Goal: Find specific page/section: Find specific page/section

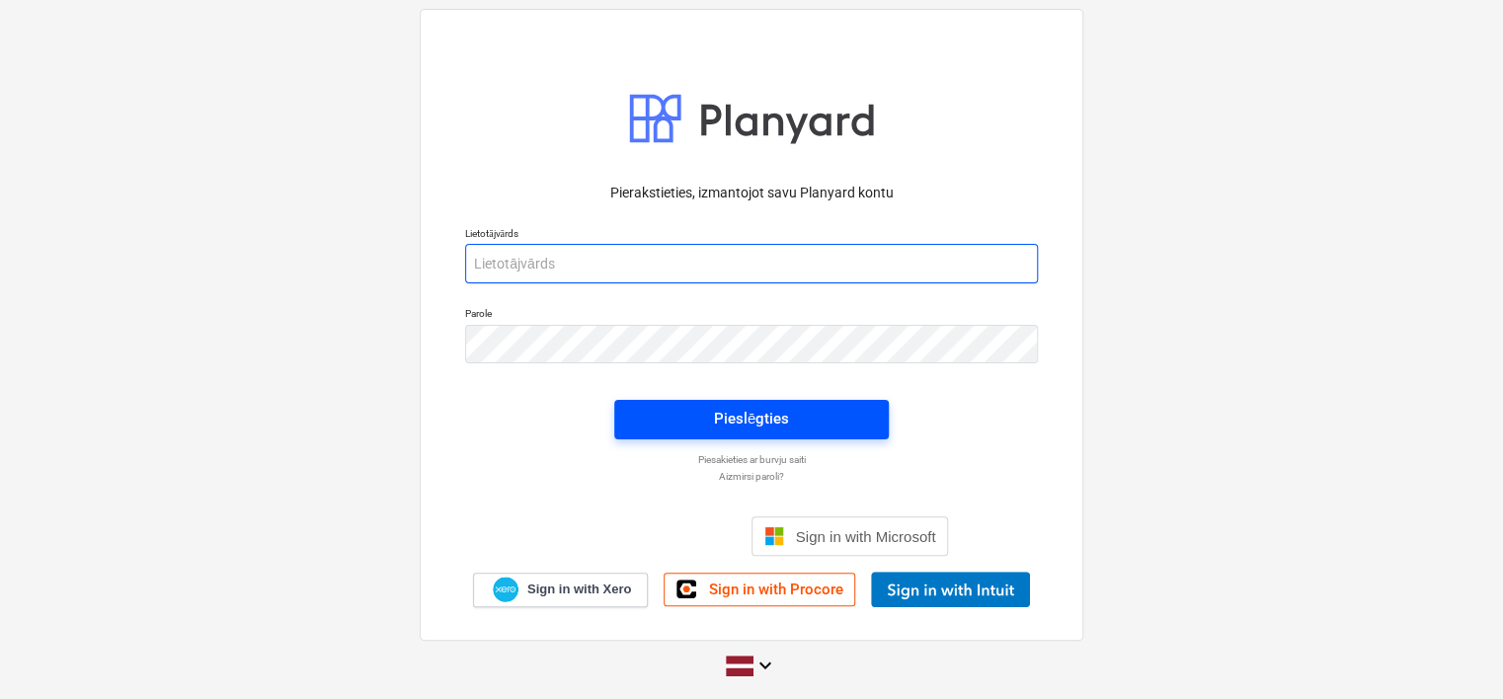
type input "[EMAIL_ADDRESS][PERSON_NAME][DOMAIN_NAME]"
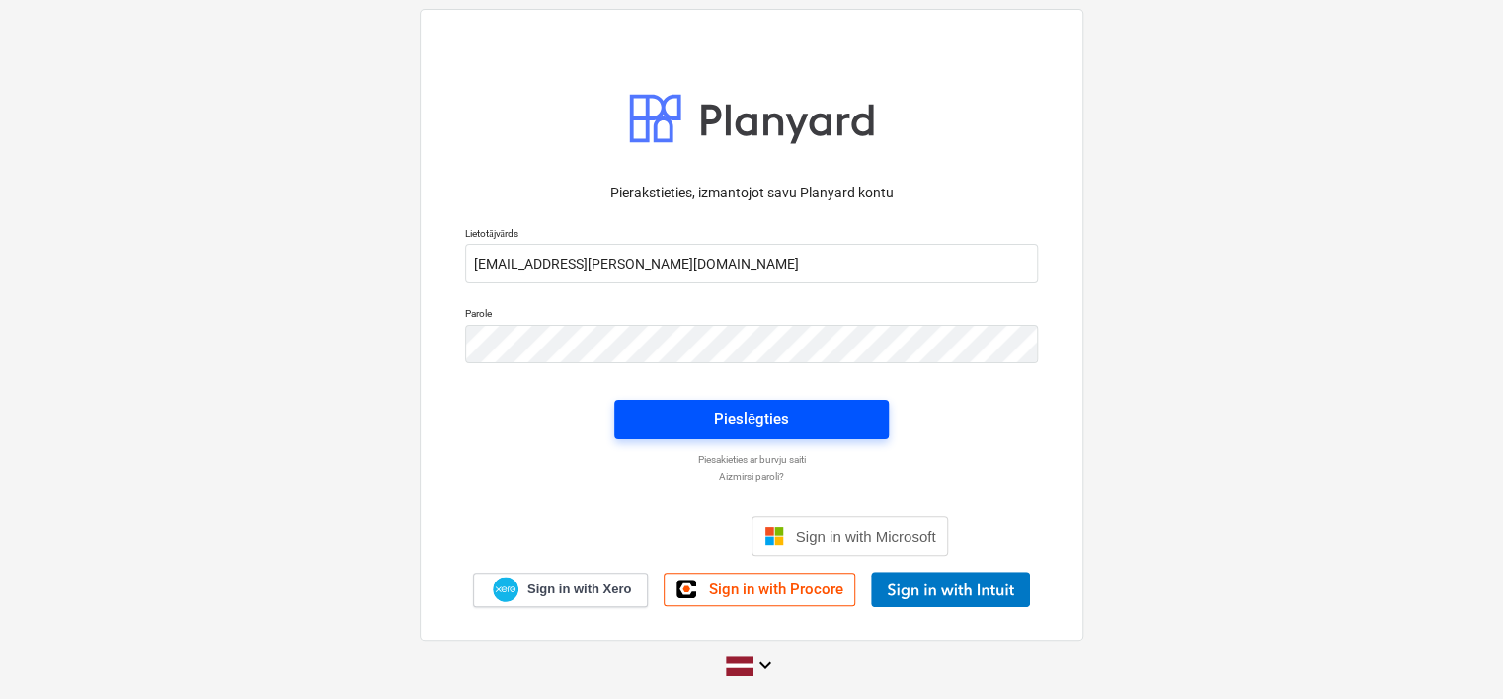
click at [750, 406] on div "Pieslēgties" at bounding box center [751, 419] width 75 height 26
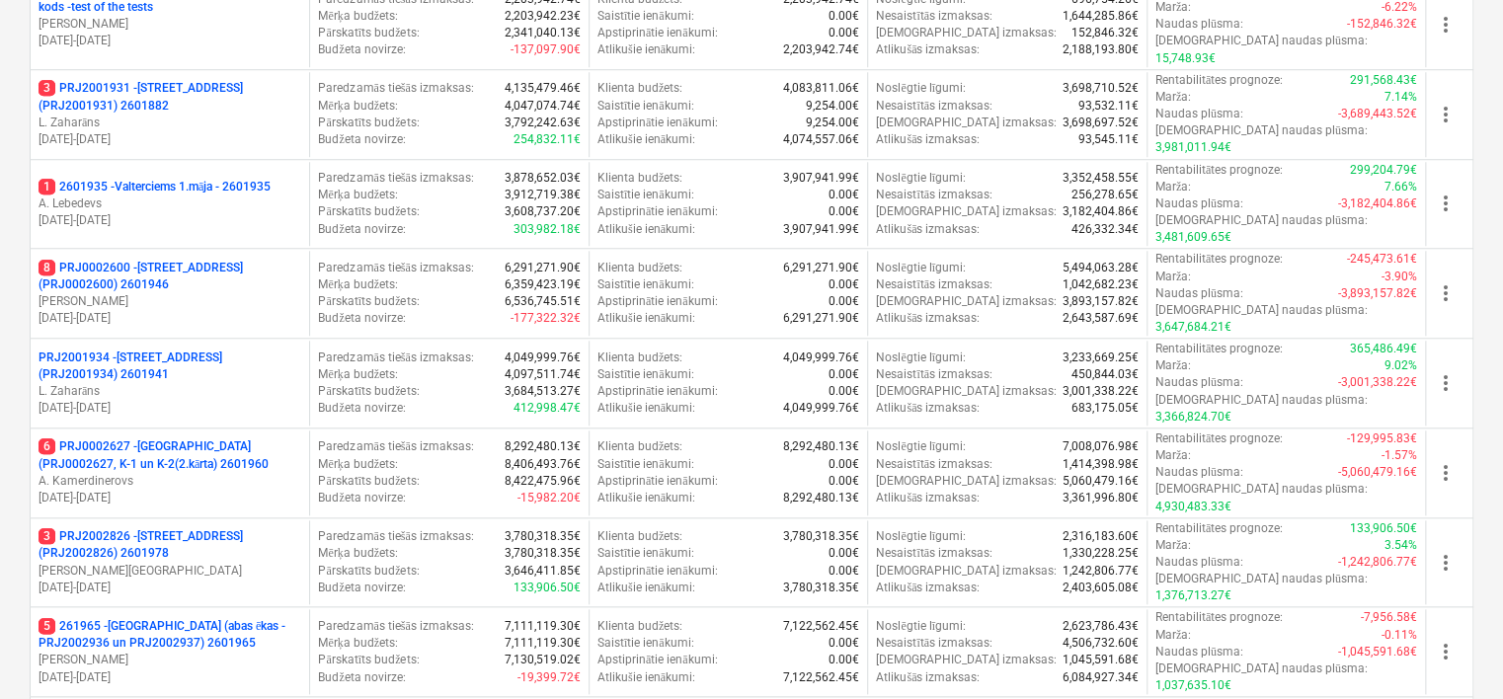
scroll to position [691, 0]
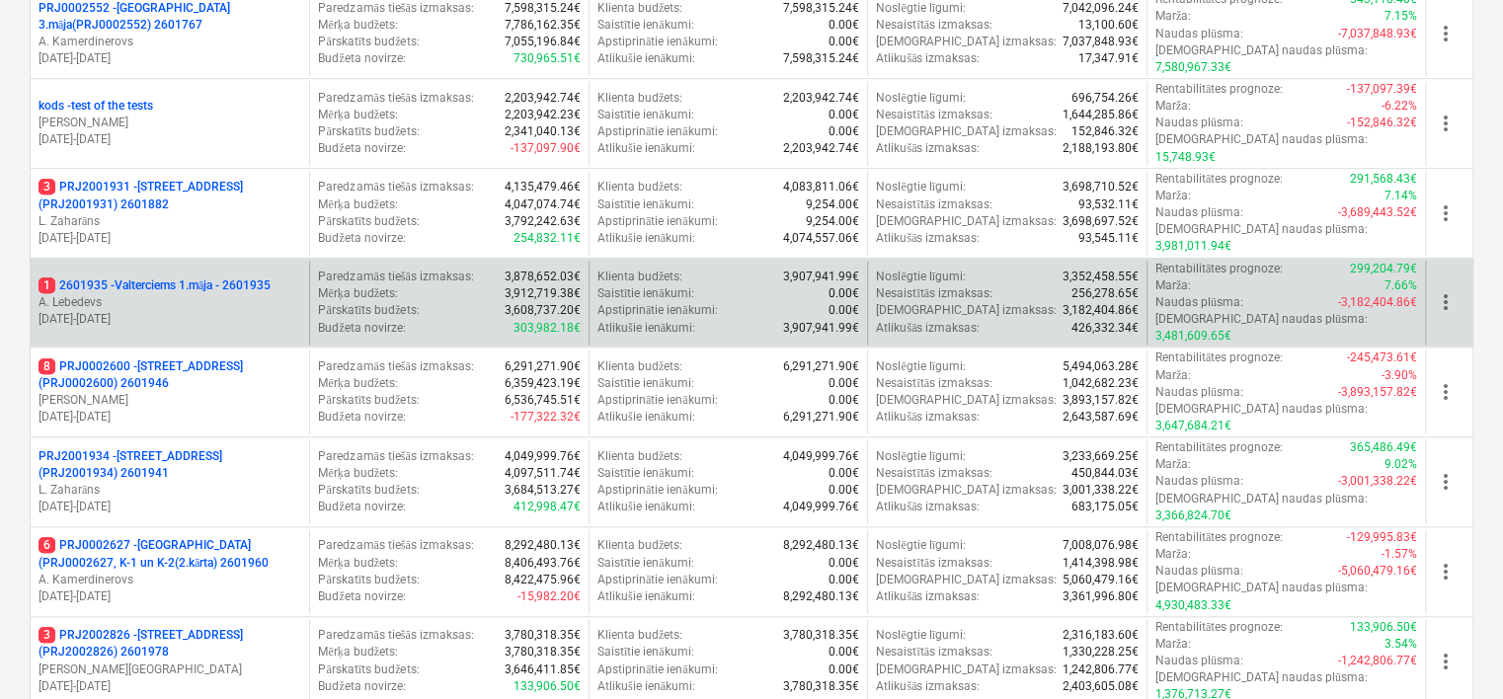
click at [273, 311] on p "[DATE] - [DATE]" at bounding box center [170, 319] width 263 height 17
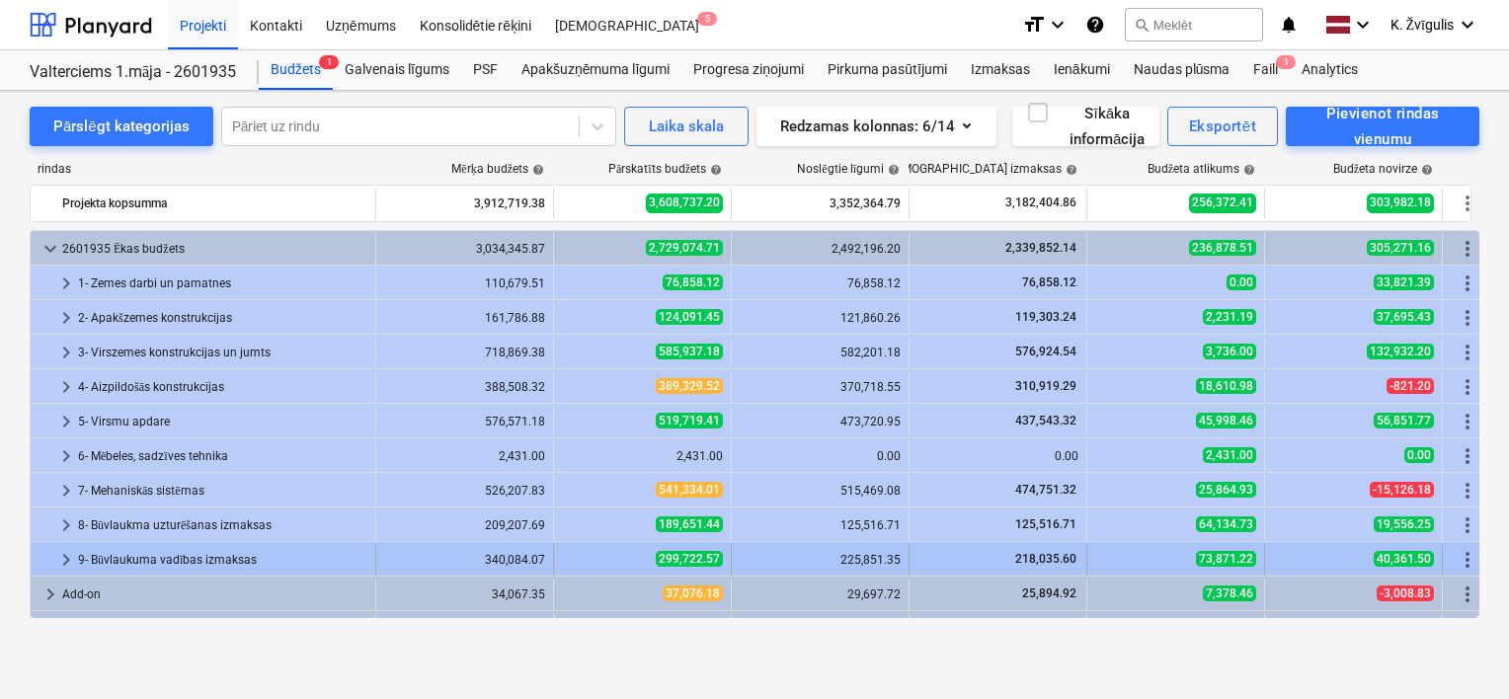
click at [58, 557] on span "keyboard_arrow_right" at bounding box center [66, 560] width 24 height 24
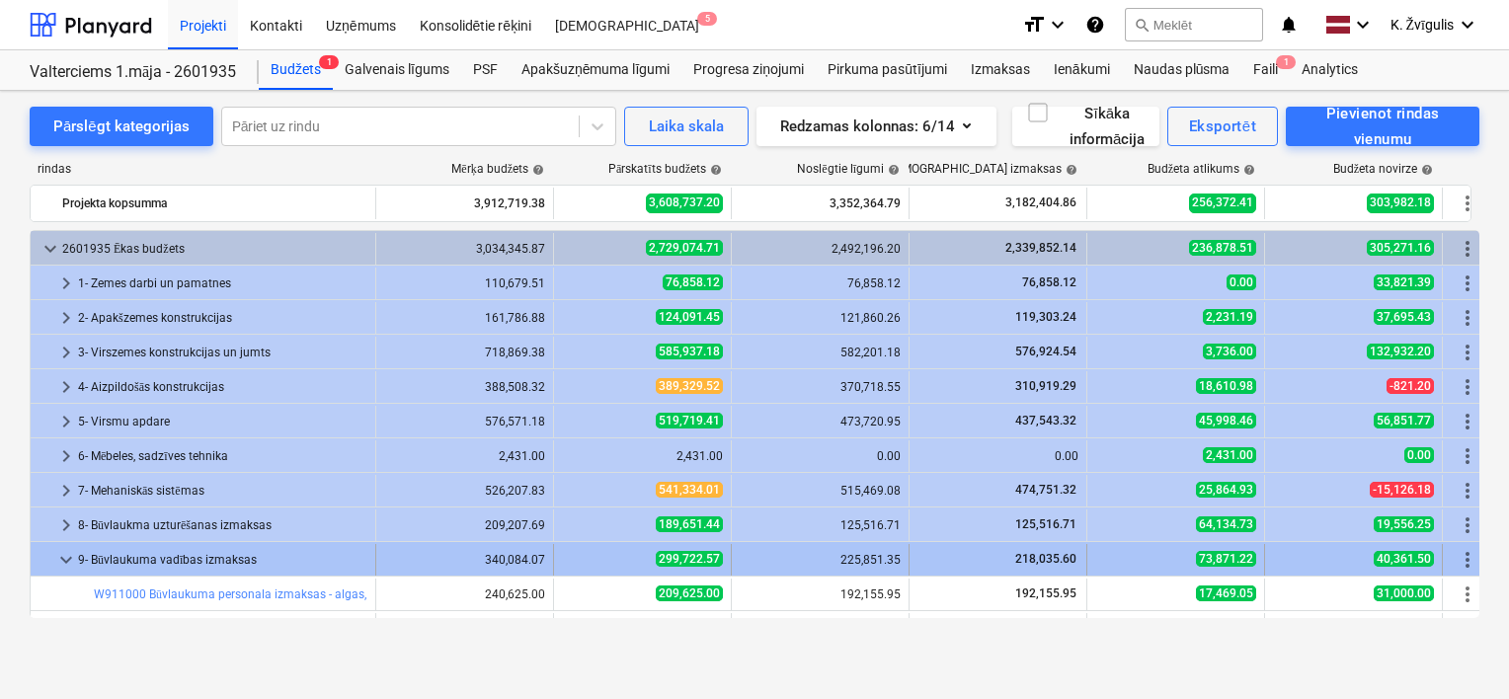
click at [67, 554] on span "keyboard_arrow_down" at bounding box center [66, 560] width 24 height 24
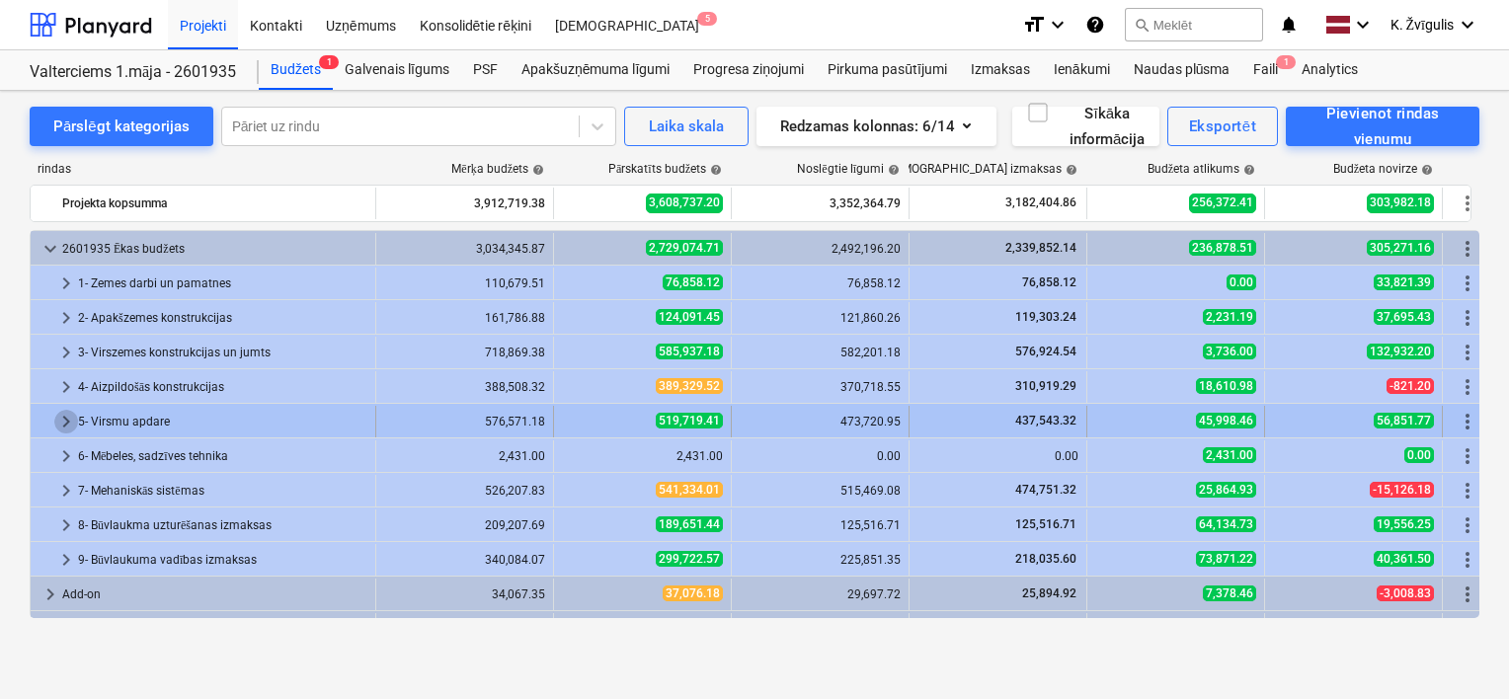
click at [58, 415] on span "keyboard_arrow_right" at bounding box center [66, 422] width 24 height 24
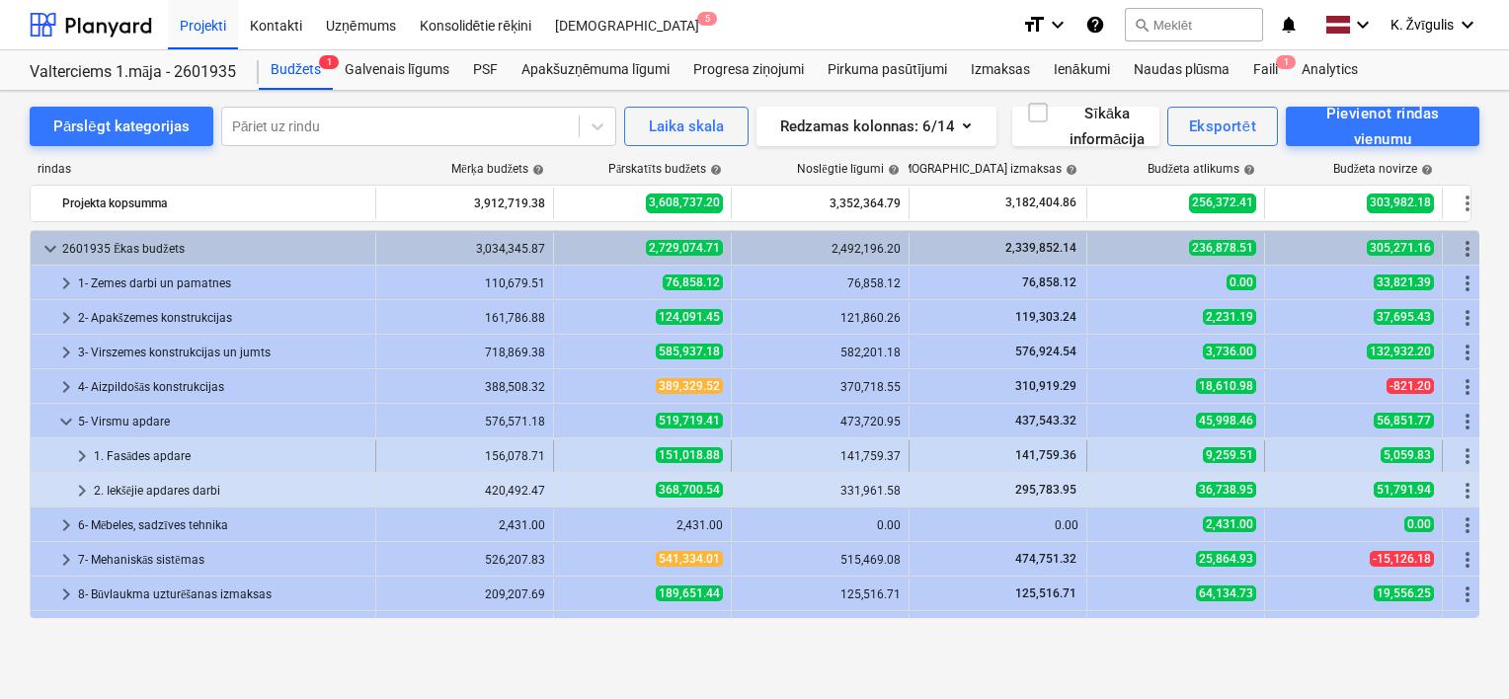
click at [87, 454] on span "keyboard_arrow_right" at bounding box center [82, 456] width 24 height 24
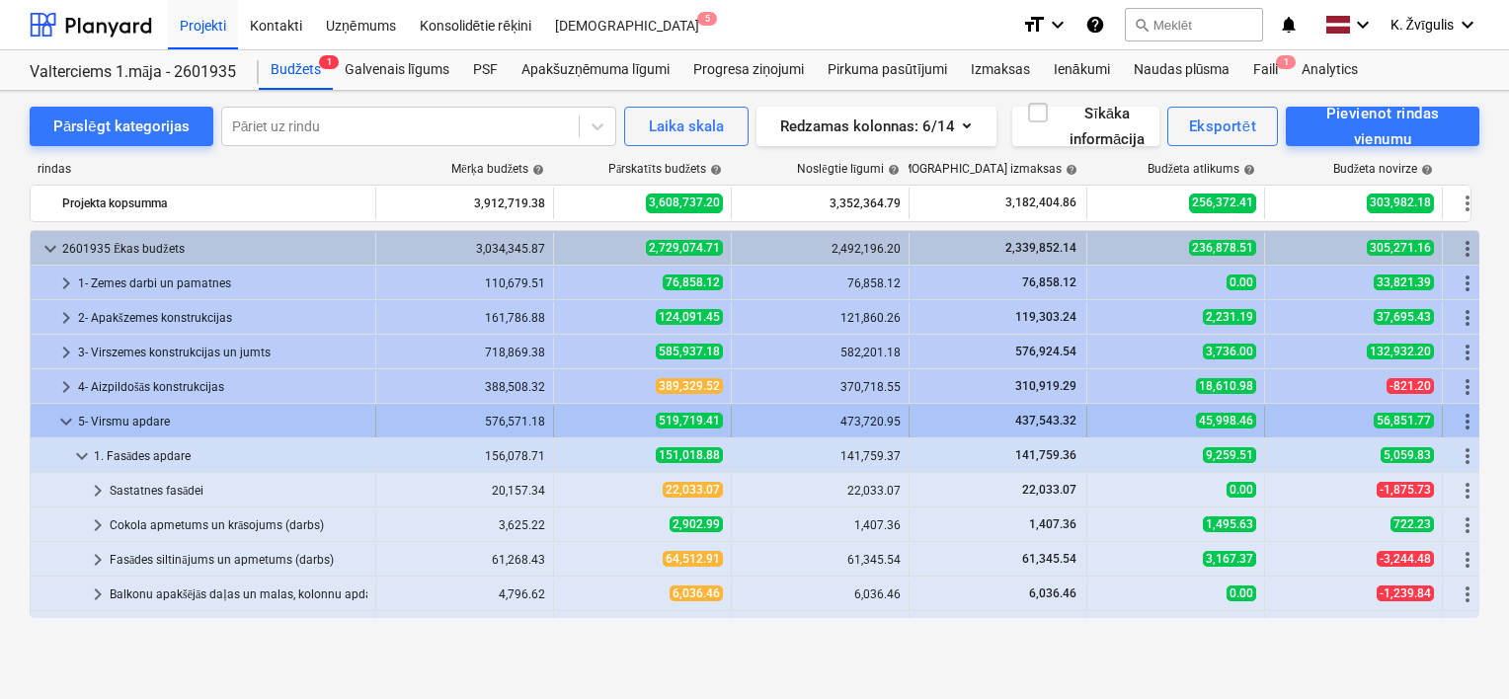
click at [62, 422] on span "keyboard_arrow_down" at bounding box center [66, 422] width 24 height 24
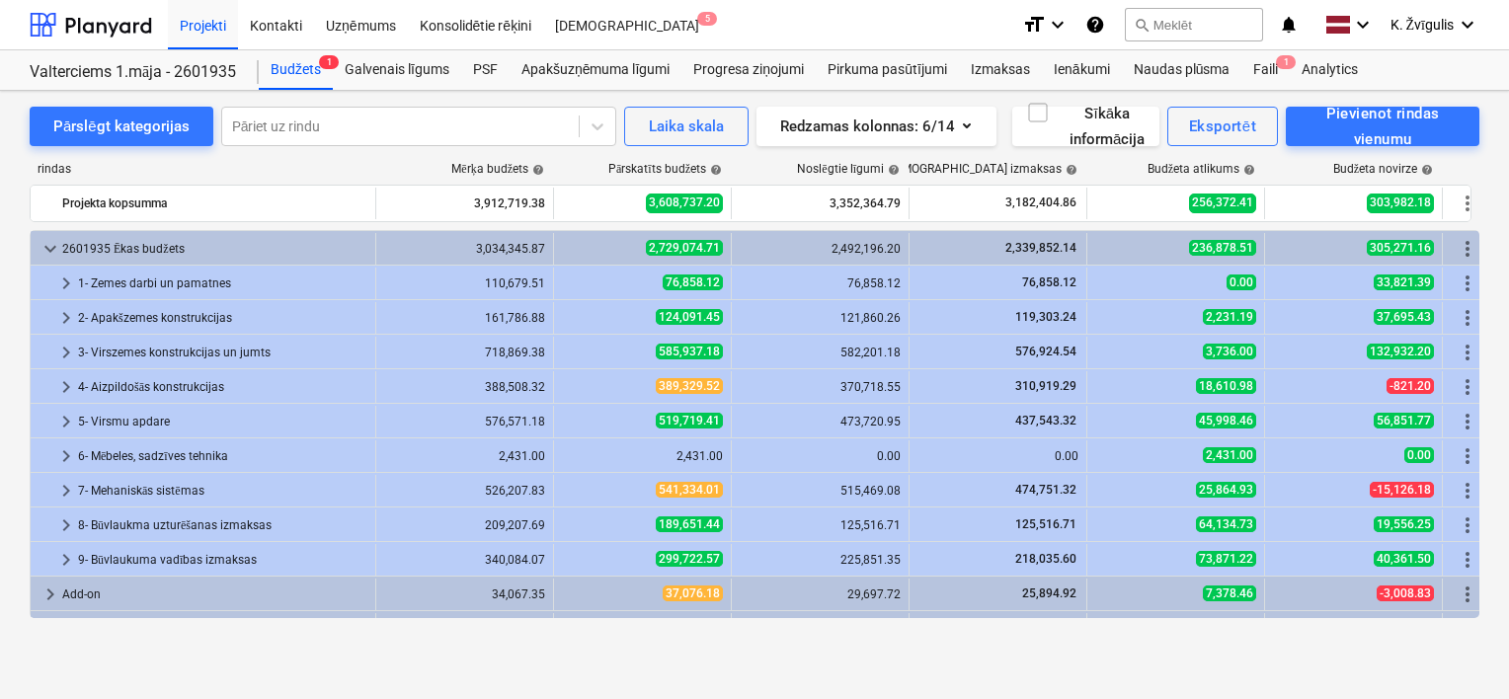
scroll to position [61, 0]
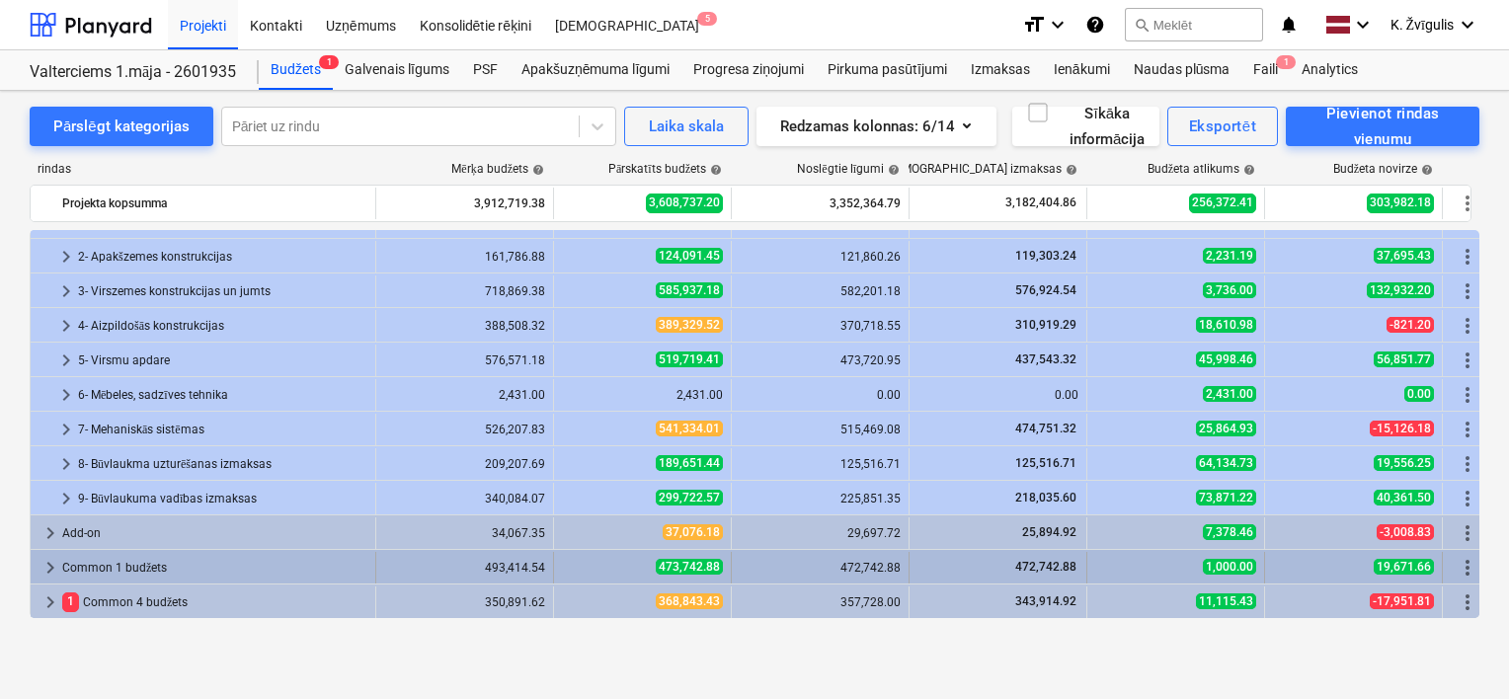
click at [49, 571] on span "keyboard_arrow_right" at bounding box center [51, 568] width 24 height 24
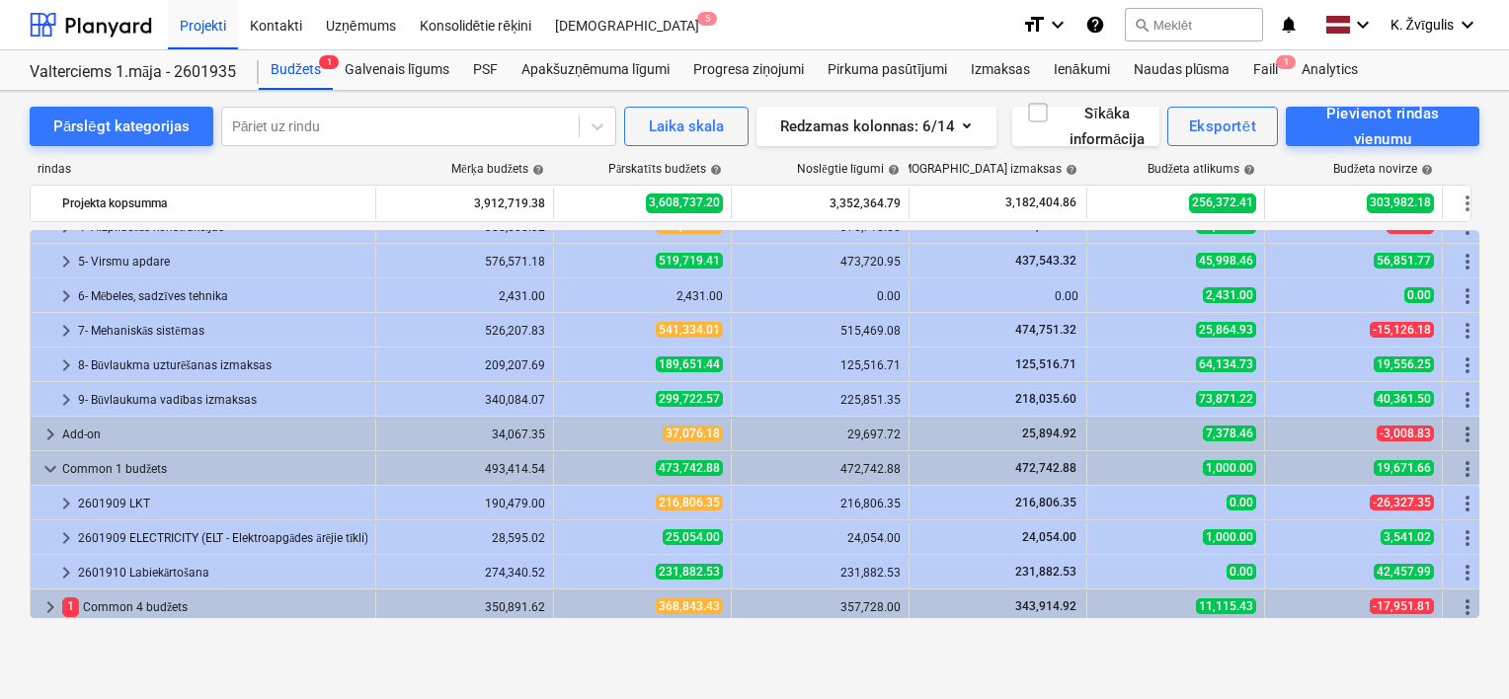
scroll to position [165, 0]
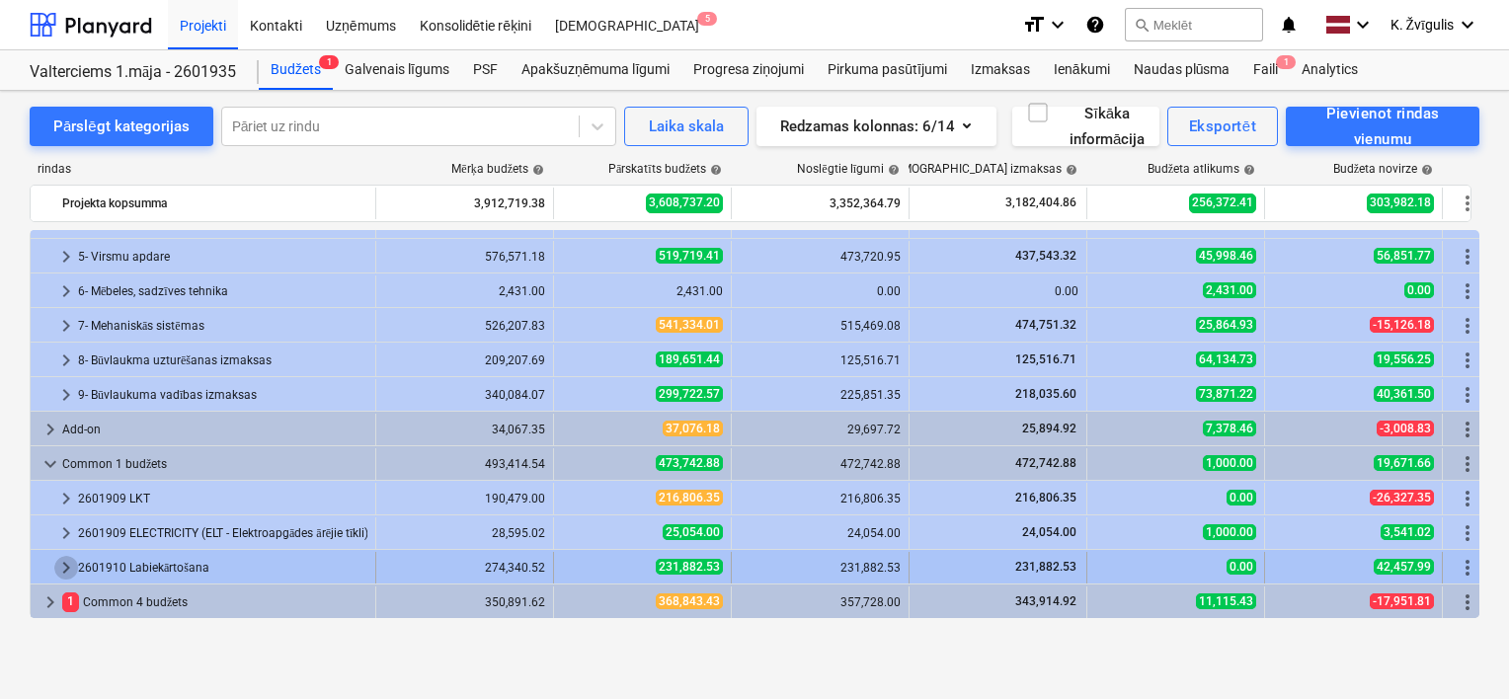
click at [71, 561] on span "keyboard_arrow_right" at bounding box center [66, 568] width 24 height 24
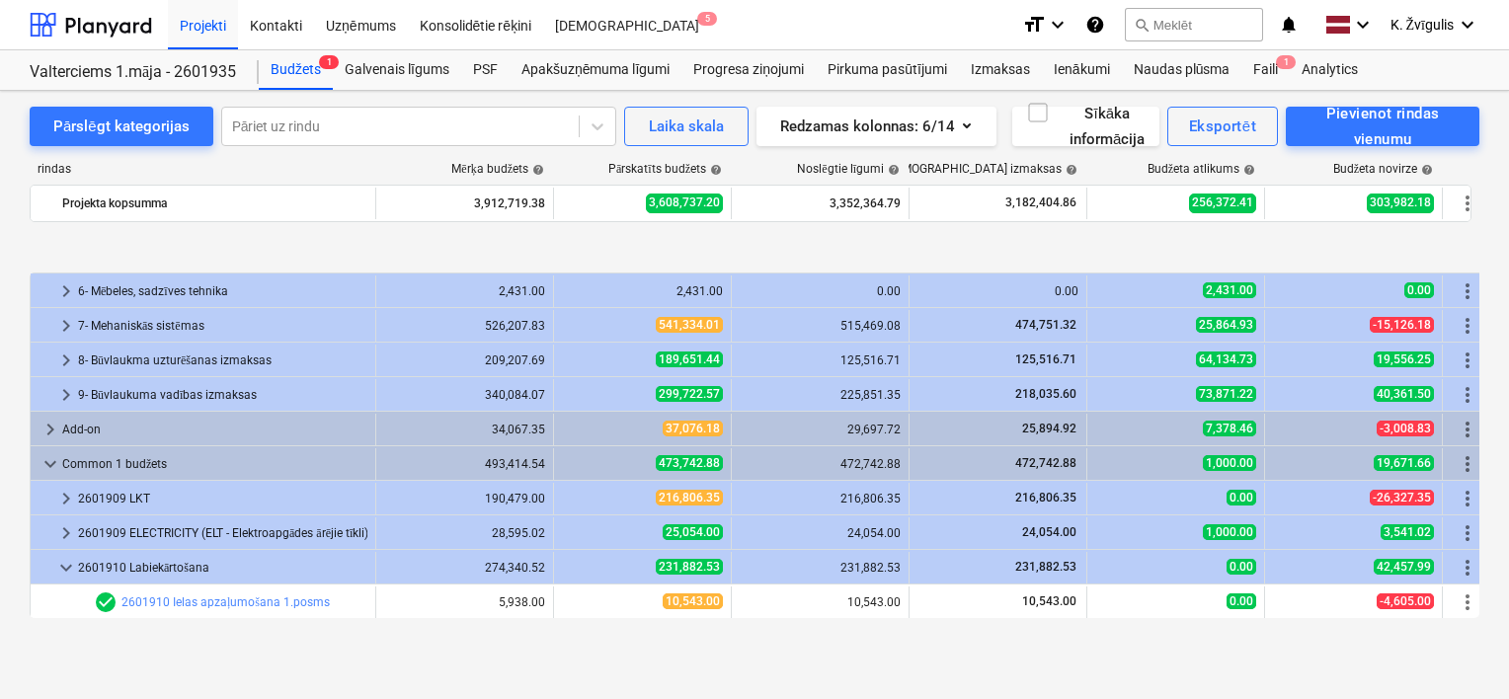
scroll to position [269, 0]
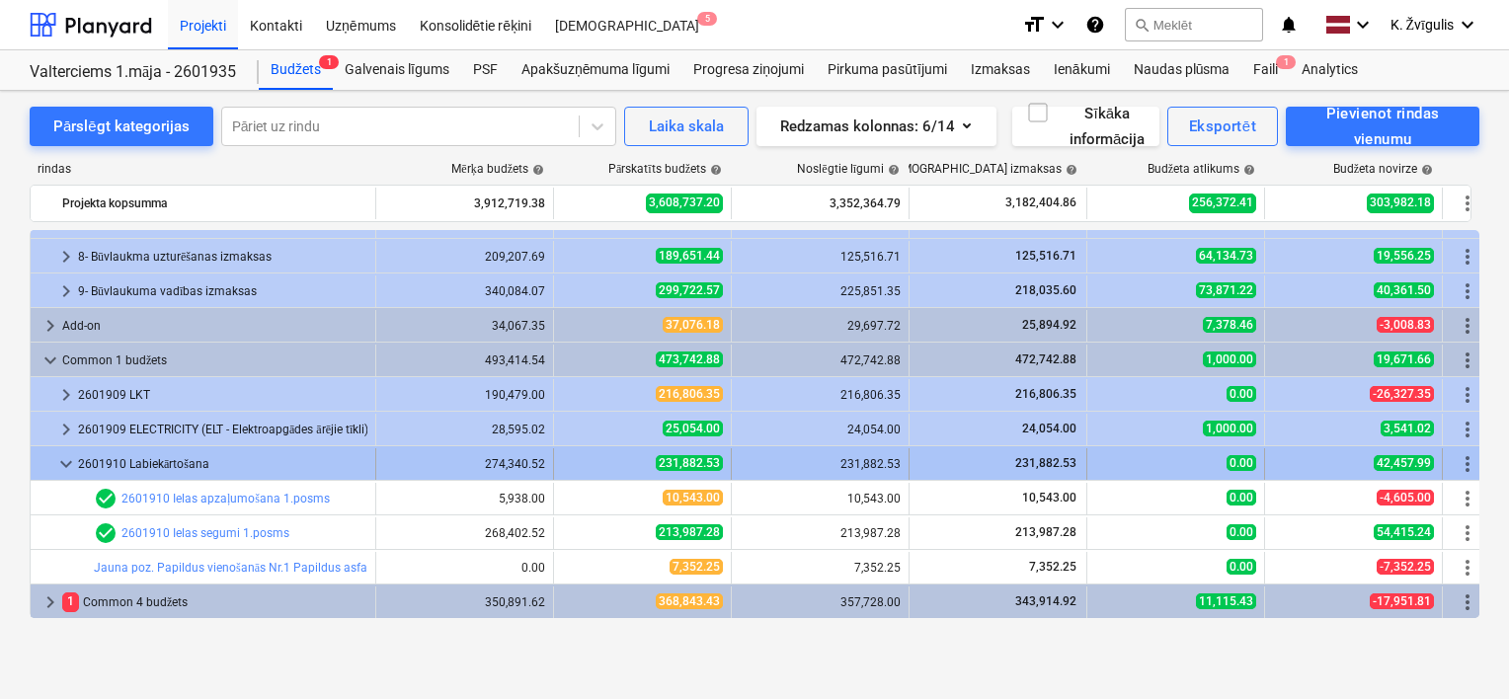
click at [63, 468] on span "keyboard_arrow_down" at bounding box center [66, 464] width 24 height 24
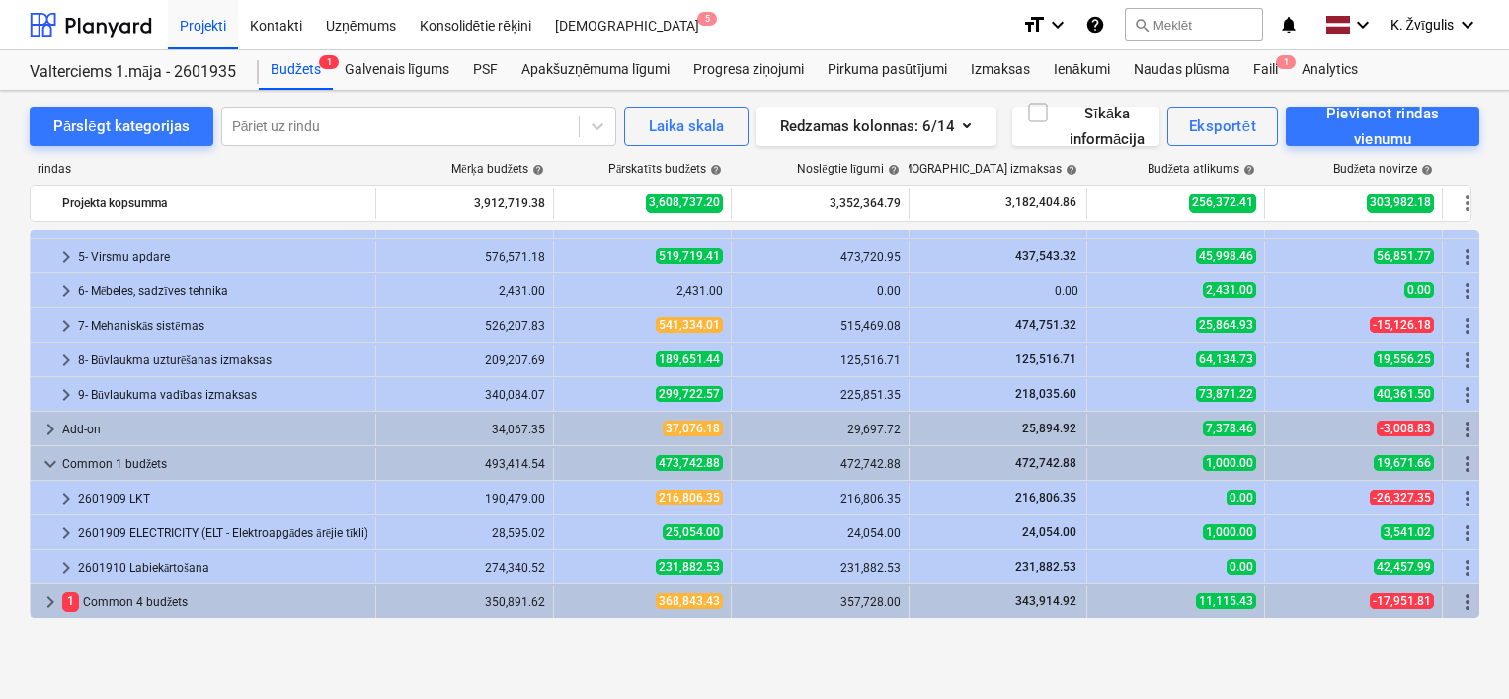
scroll to position [165, 0]
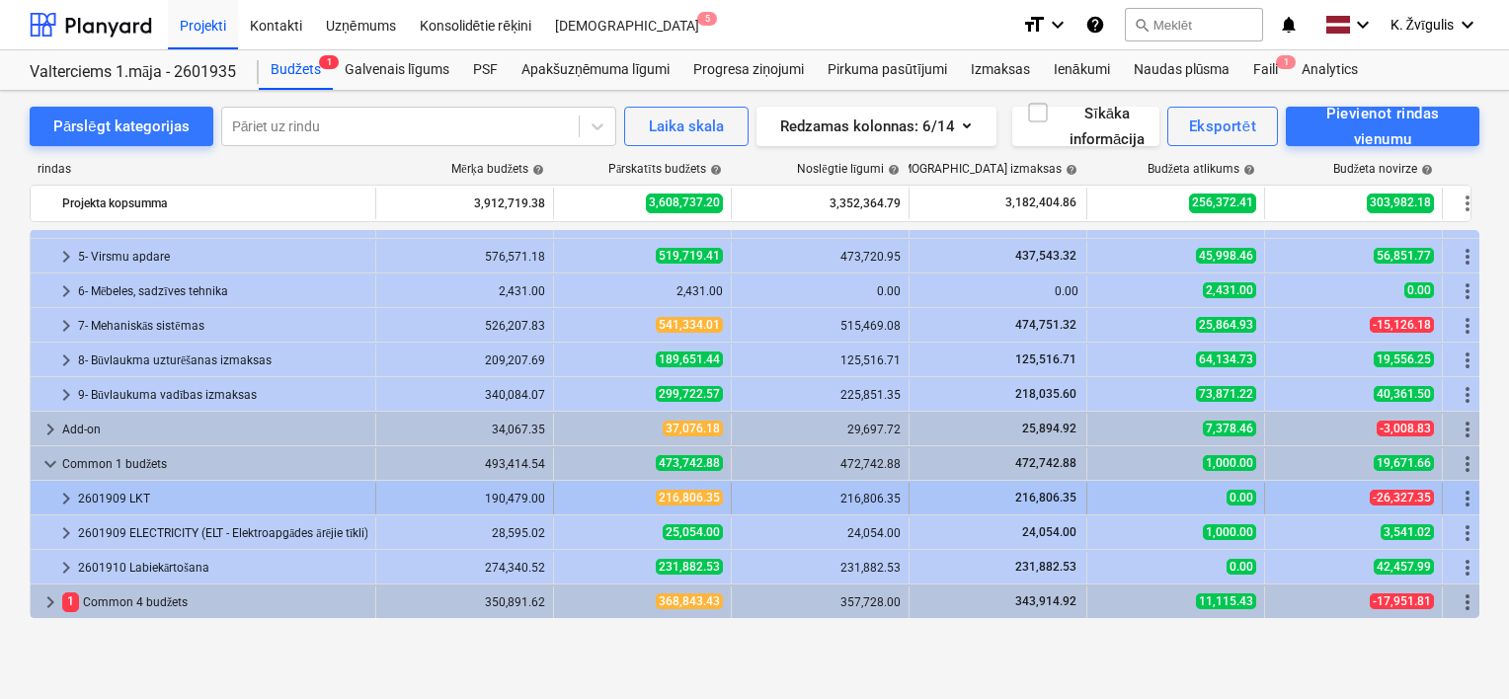
click at [63, 494] on span "keyboard_arrow_right" at bounding box center [66, 499] width 24 height 24
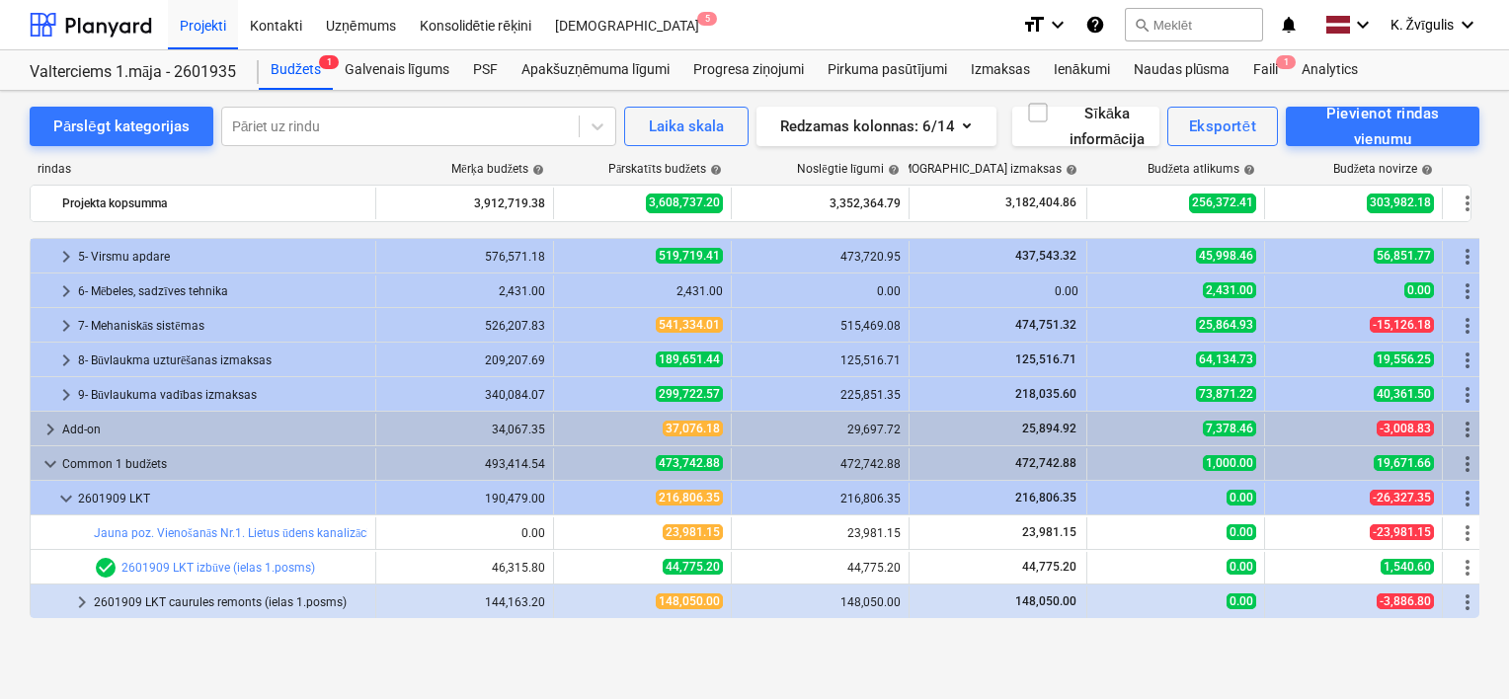
scroll to position [264, 0]
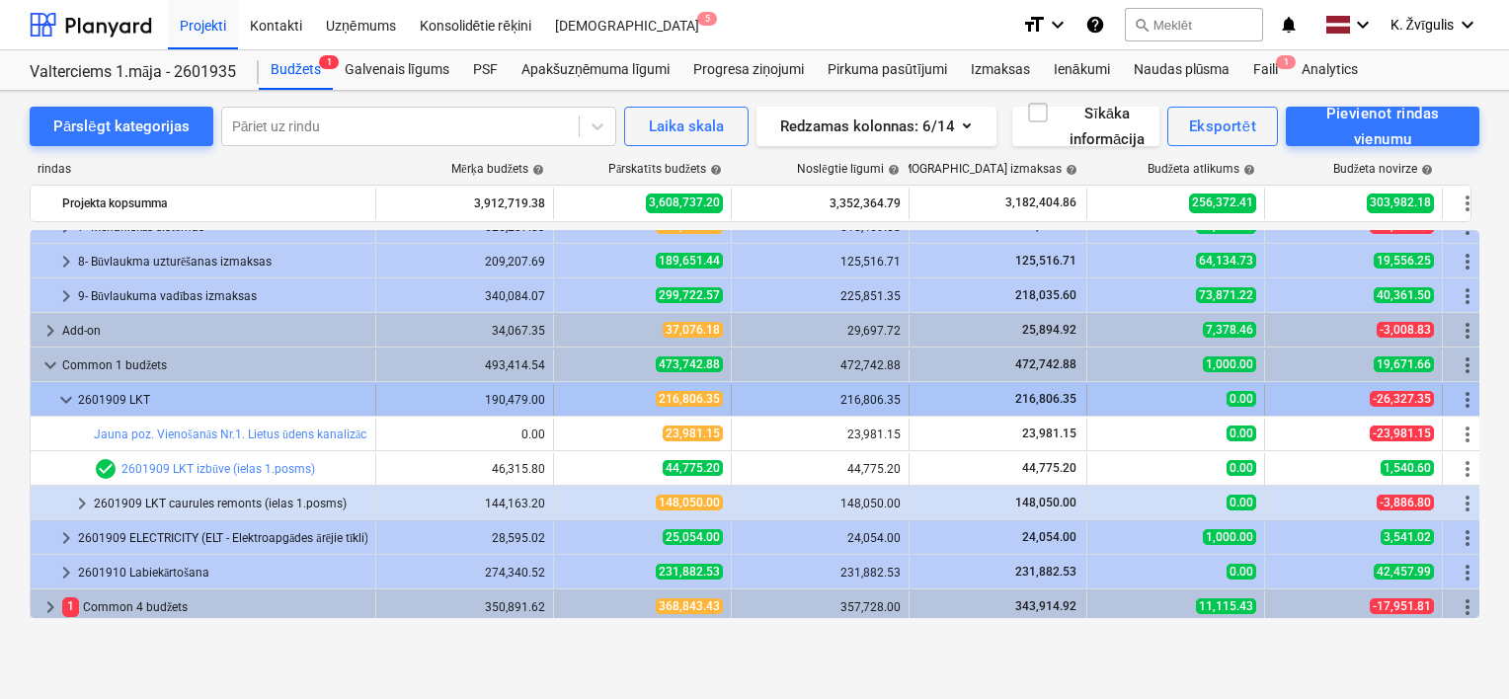
click at [67, 395] on span "keyboard_arrow_down" at bounding box center [66, 400] width 24 height 24
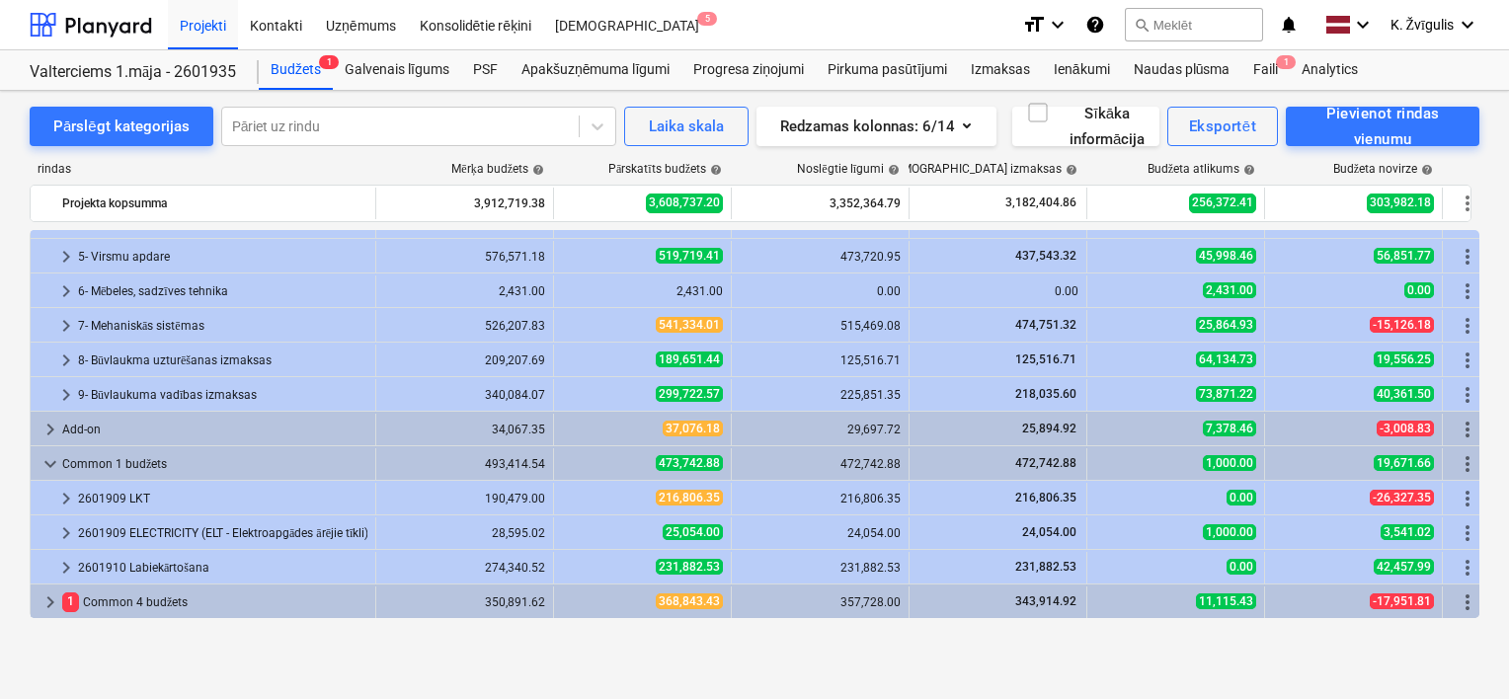
scroll to position [165, 0]
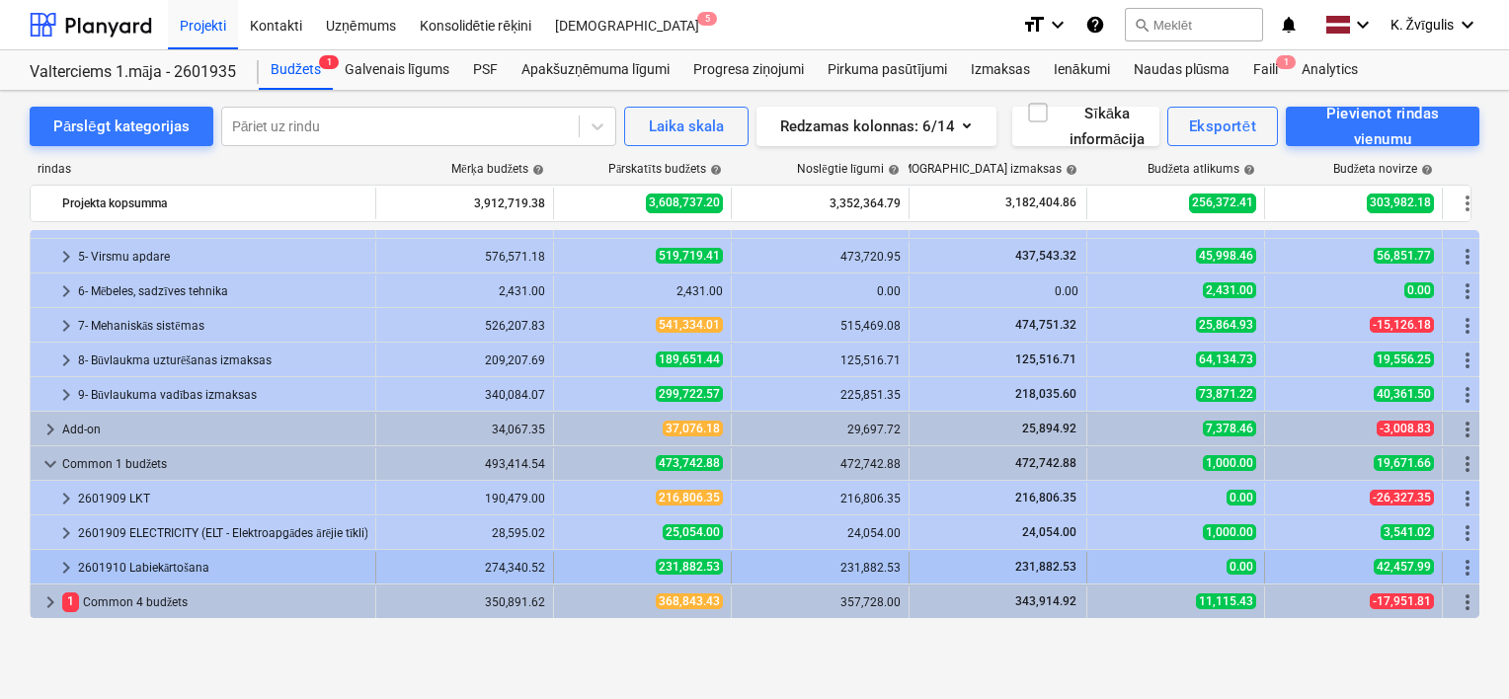
click at [67, 563] on span "keyboard_arrow_right" at bounding box center [66, 568] width 24 height 24
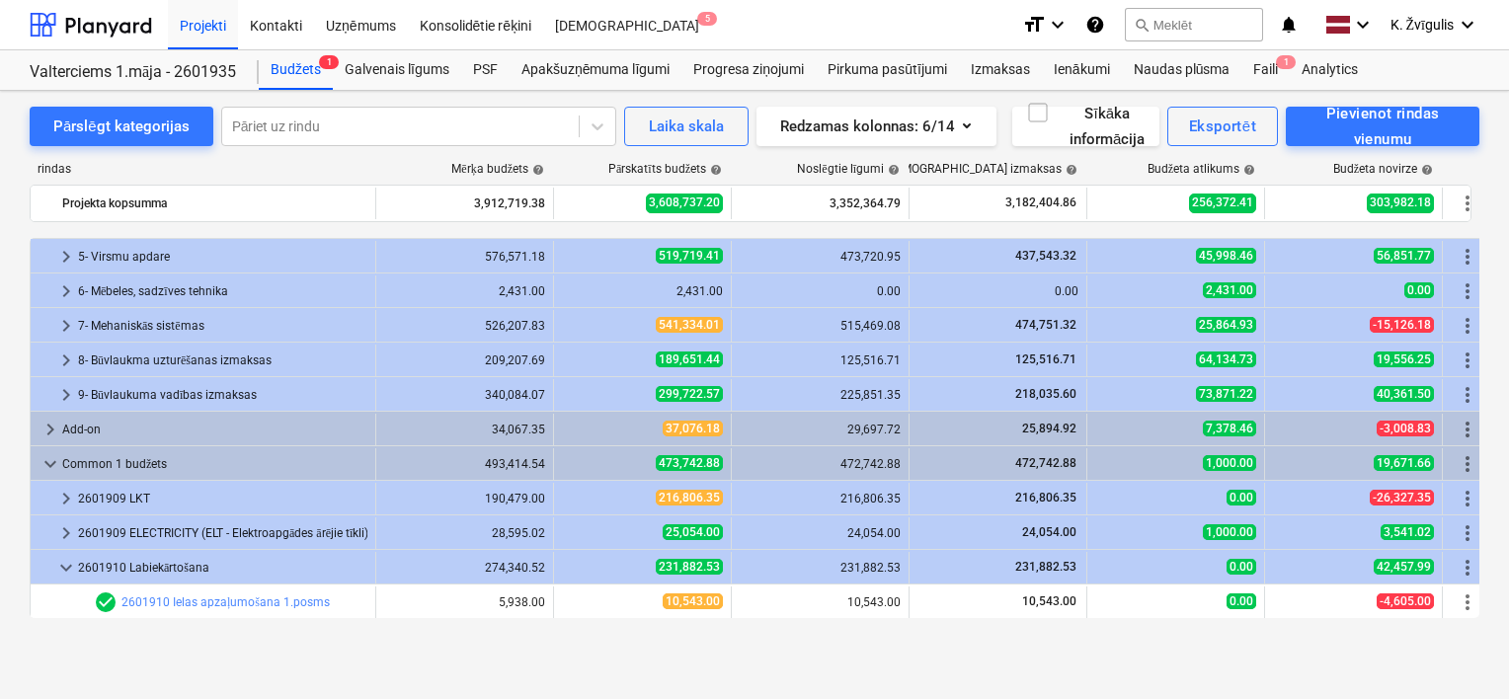
scroll to position [269, 0]
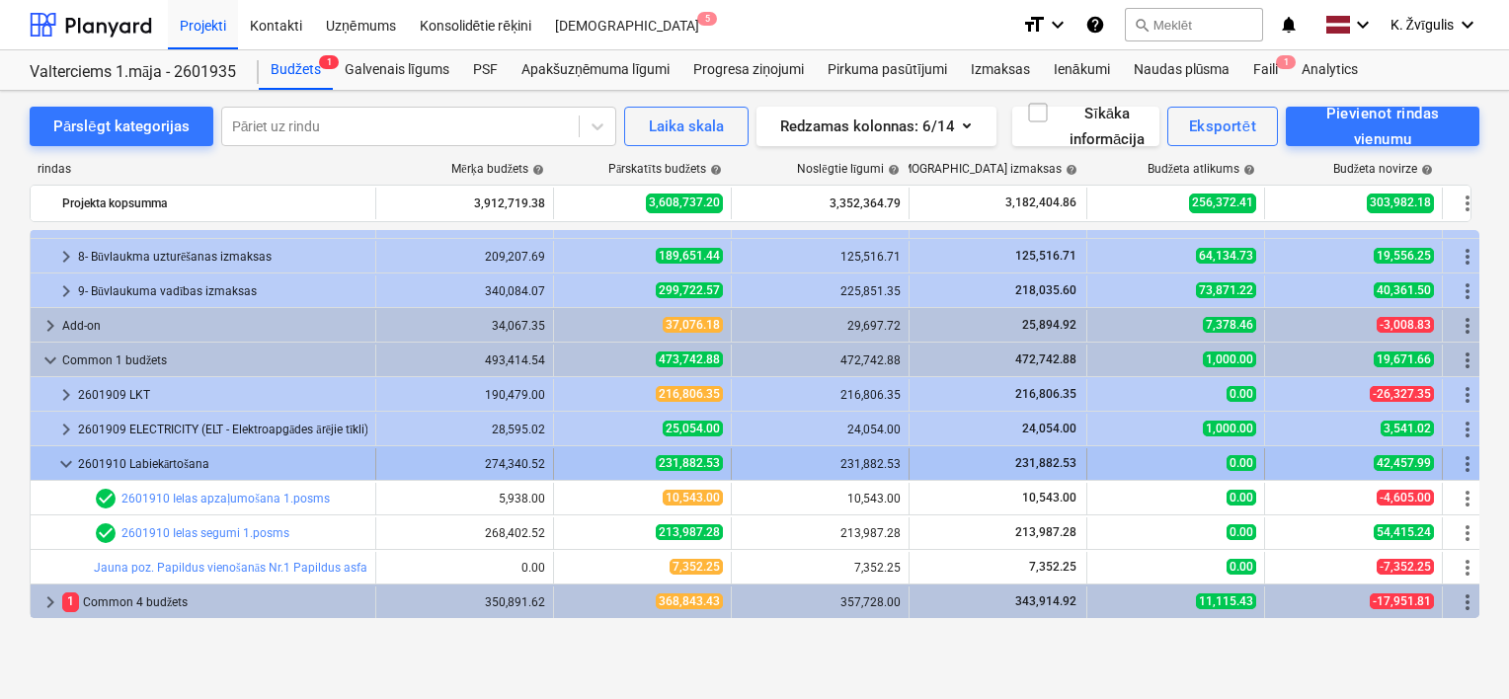
click at [64, 466] on span "keyboard_arrow_down" at bounding box center [66, 464] width 24 height 24
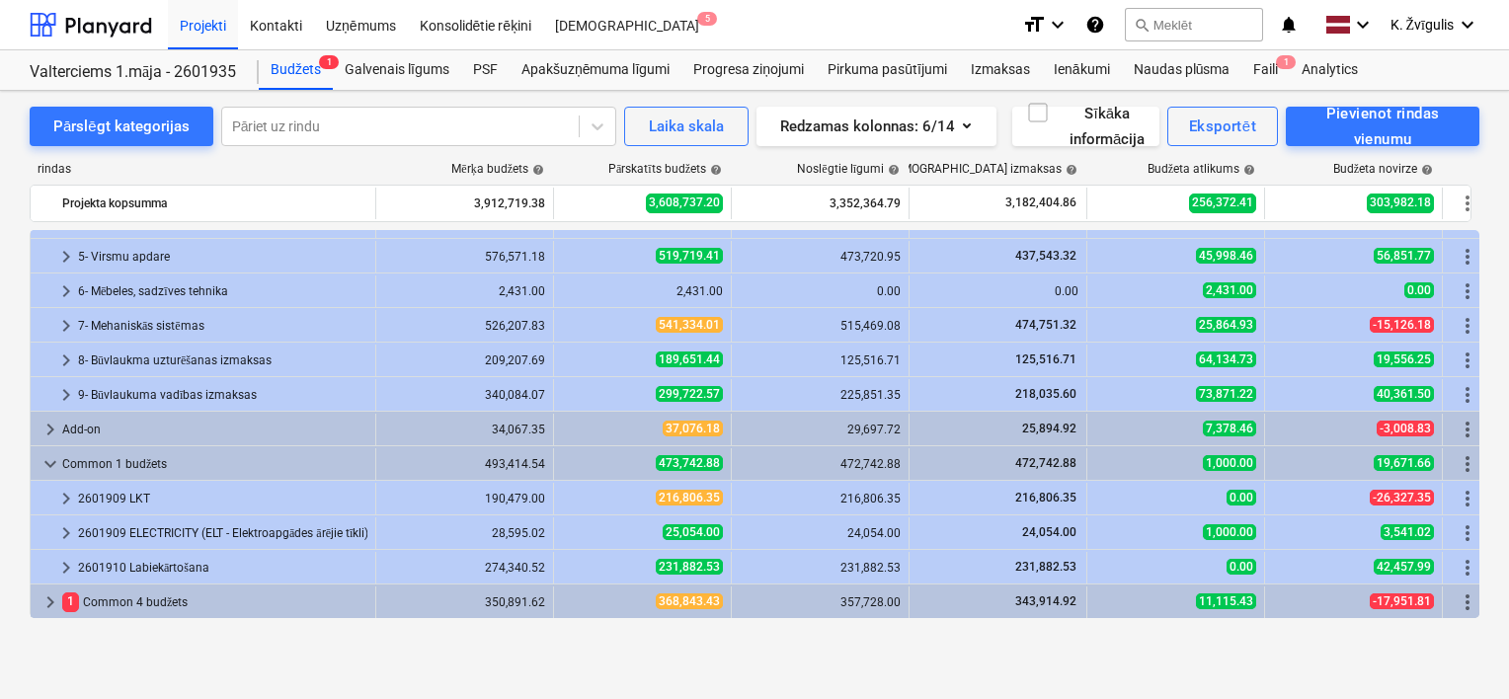
scroll to position [165, 0]
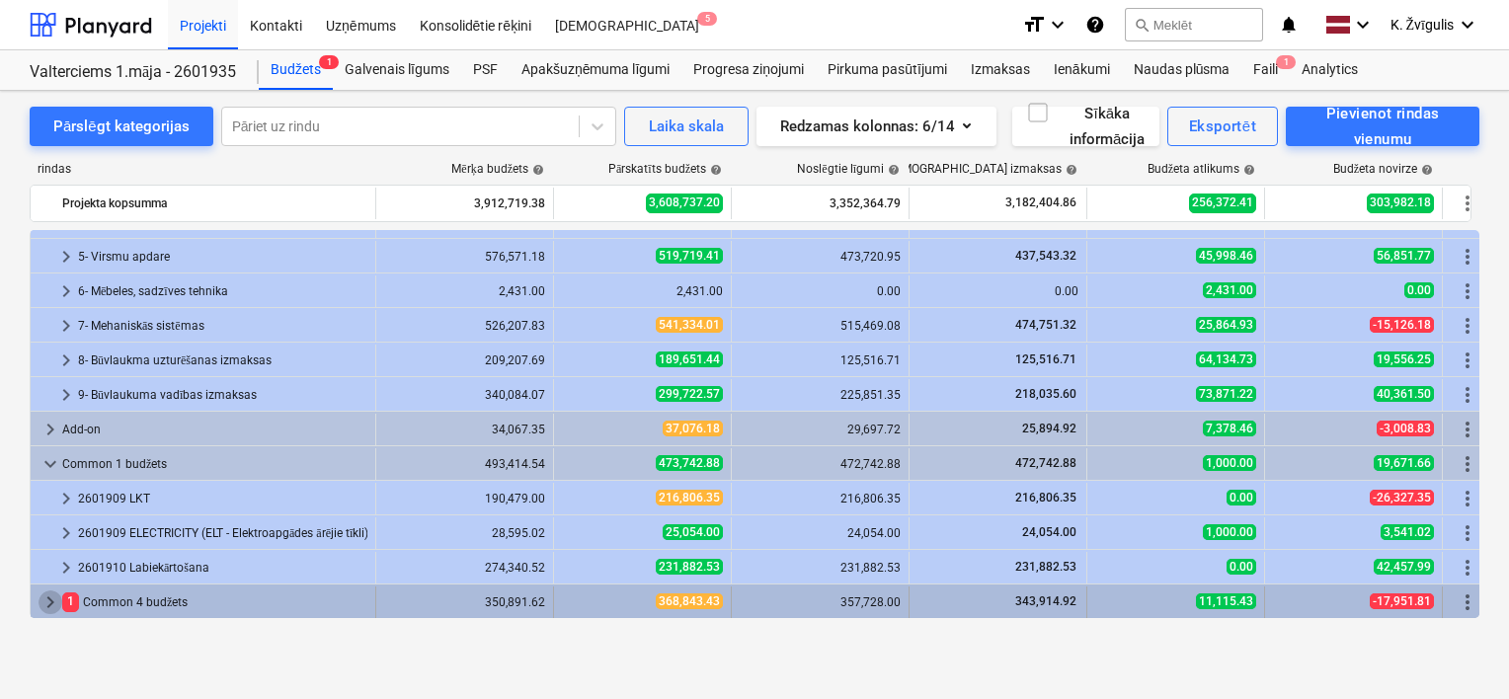
click at [52, 604] on span "keyboard_arrow_right" at bounding box center [51, 603] width 24 height 24
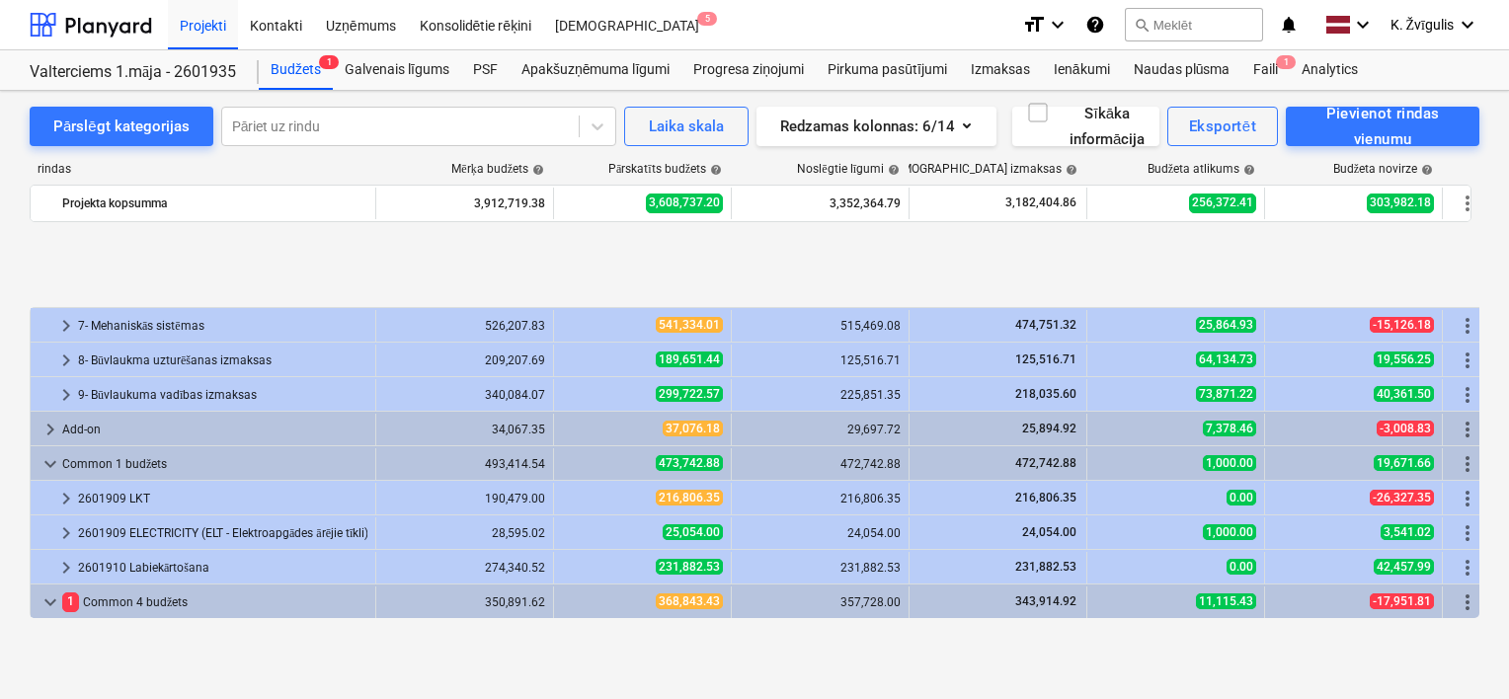
scroll to position [303, 0]
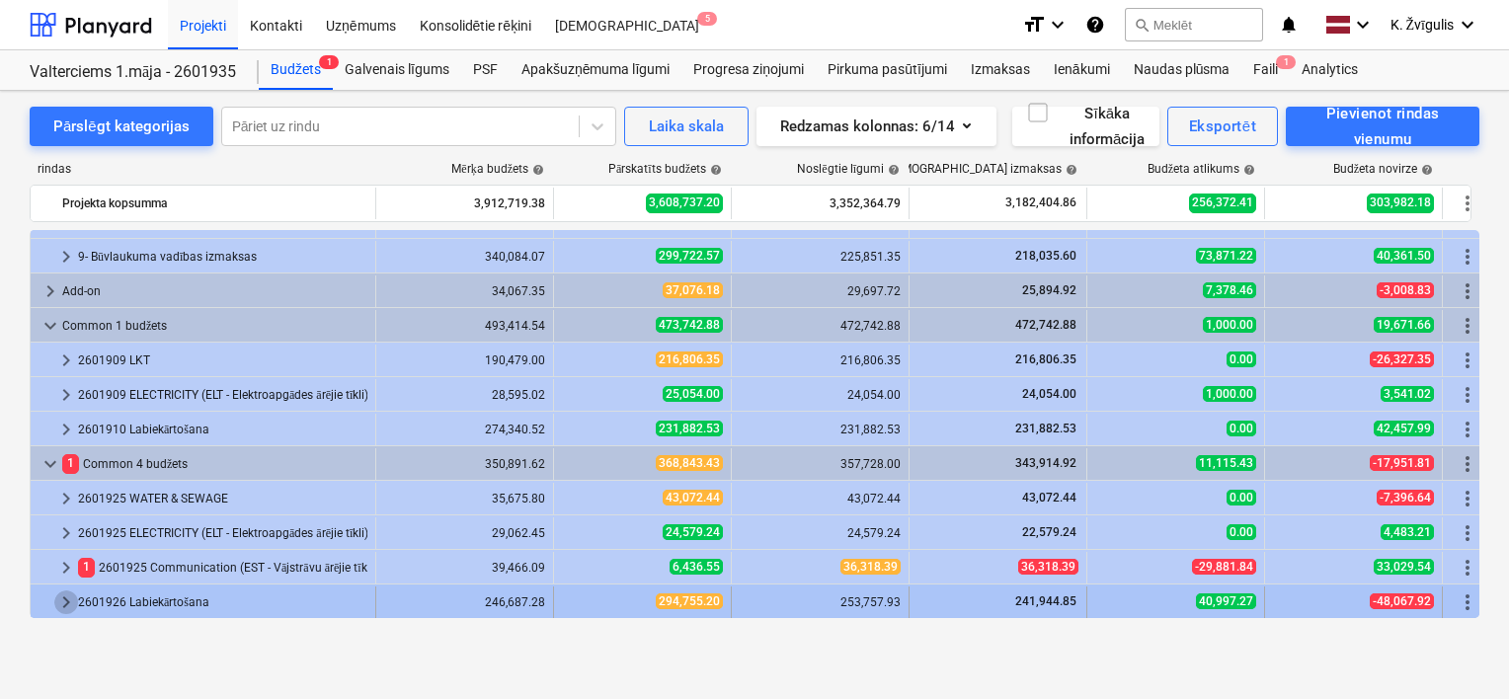
click at [63, 600] on span "keyboard_arrow_right" at bounding box center [66, 603] width 24 height 24
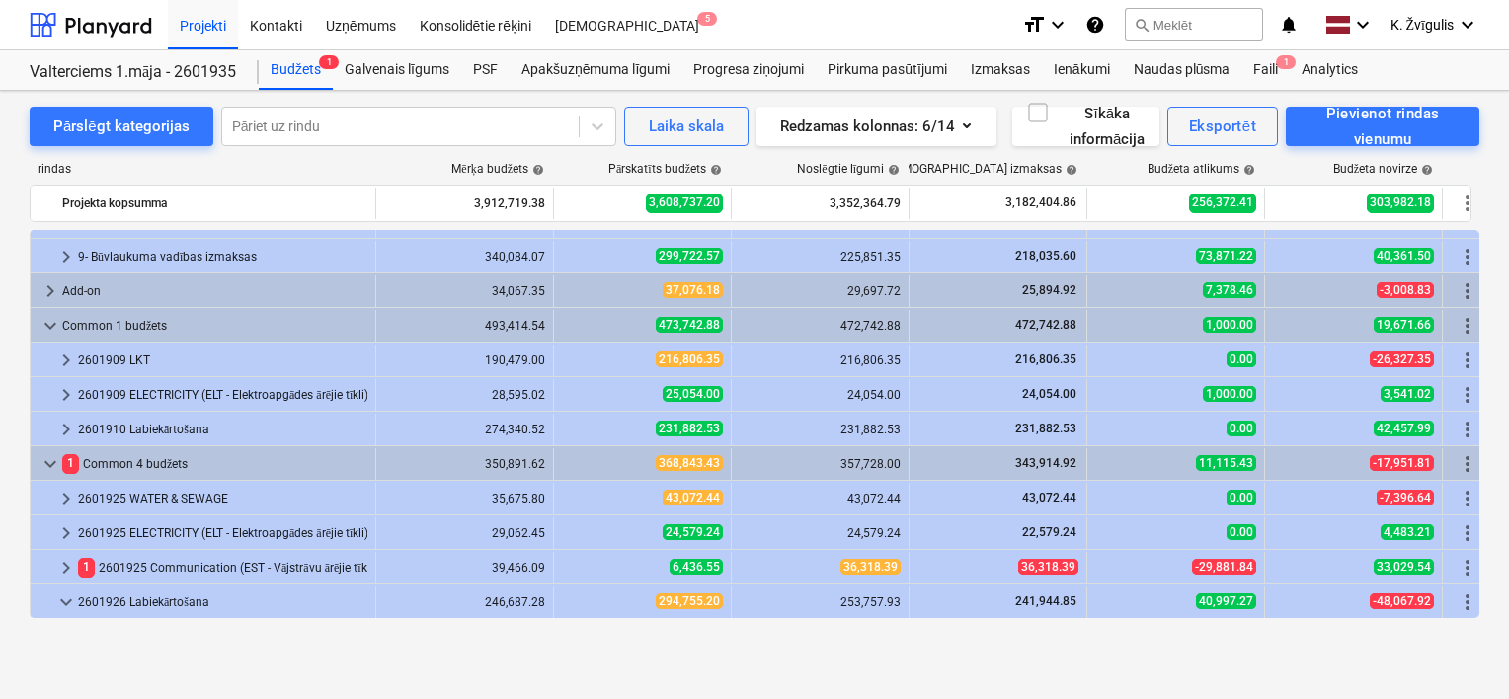
scroll to position [476, 0]
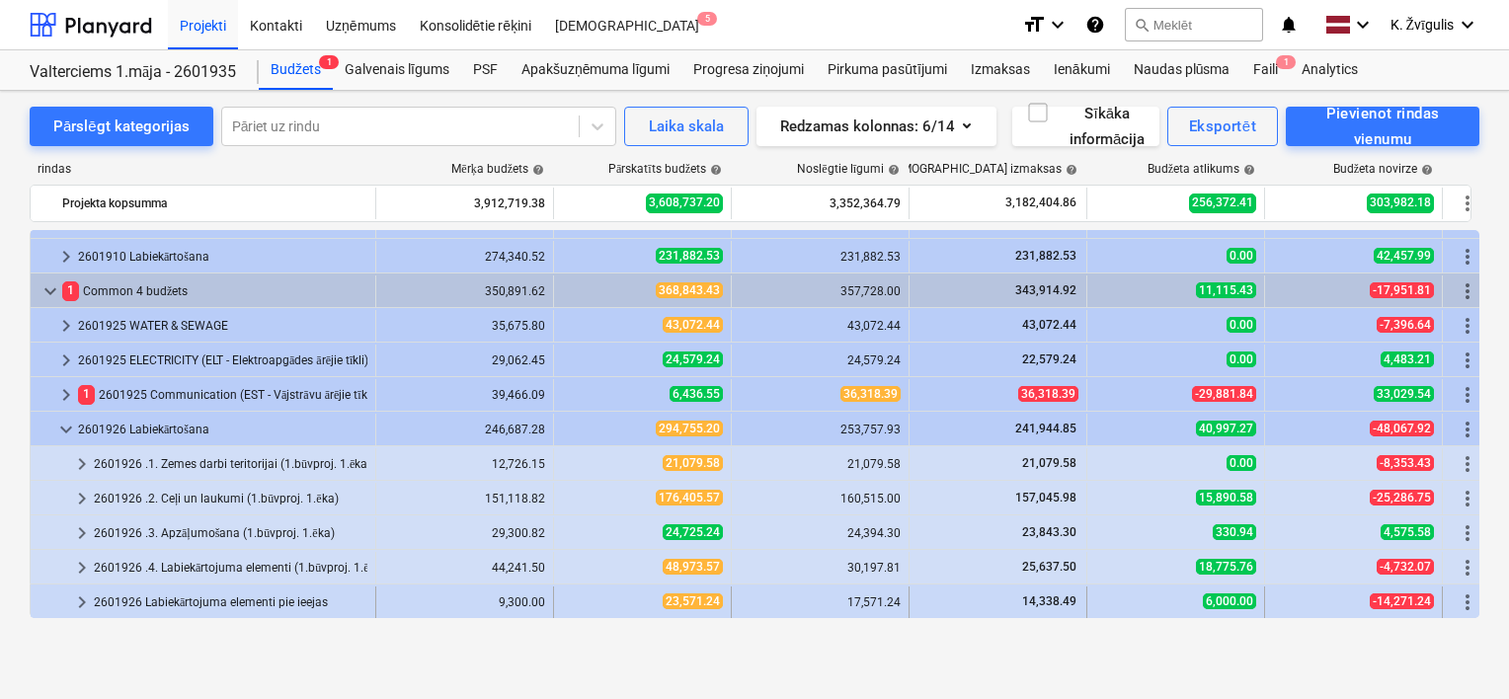
click at [79, 599] on span "keyboard_arrow_right" at bounding box center [82, 603] width 24 height 24
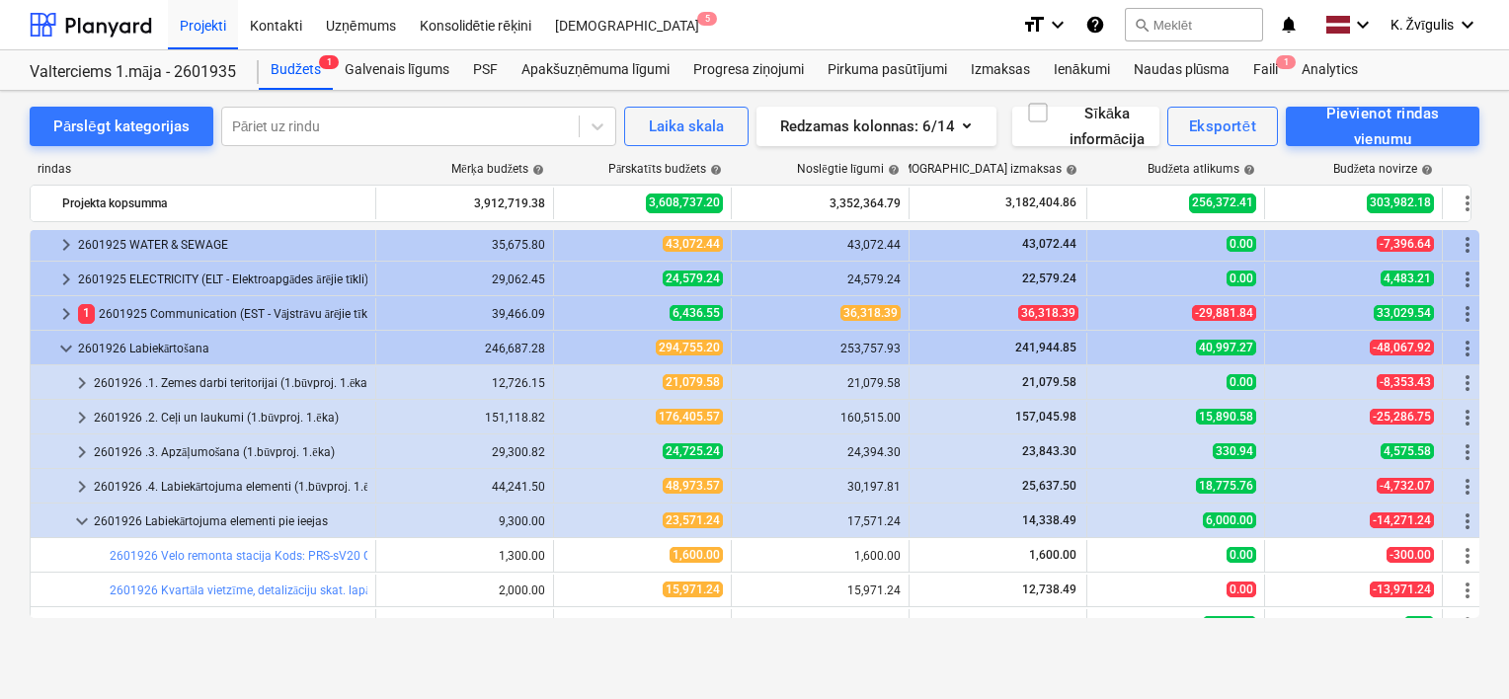
scroll to position [614, 0]
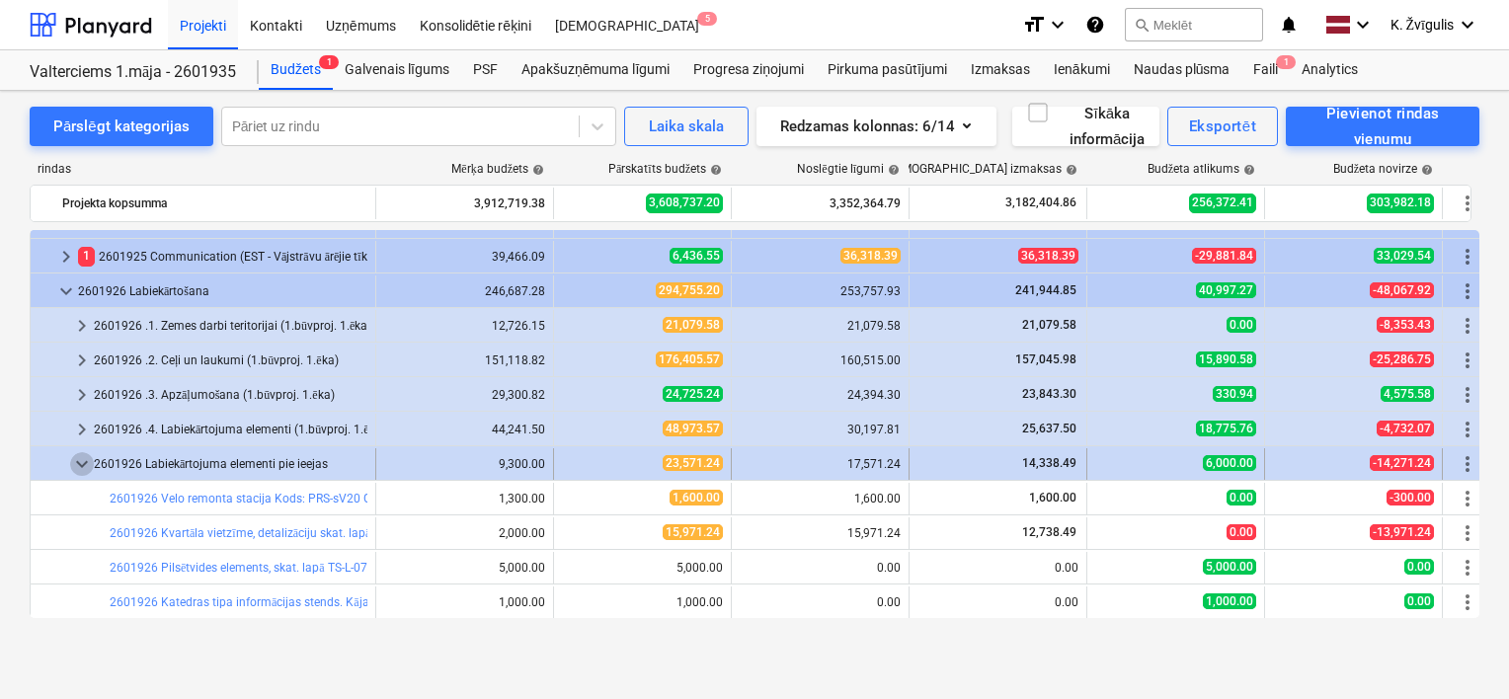
click at [79, 460] on span "keyboard_arrow_down" at bounding box center [82, 464] width 24 height 24
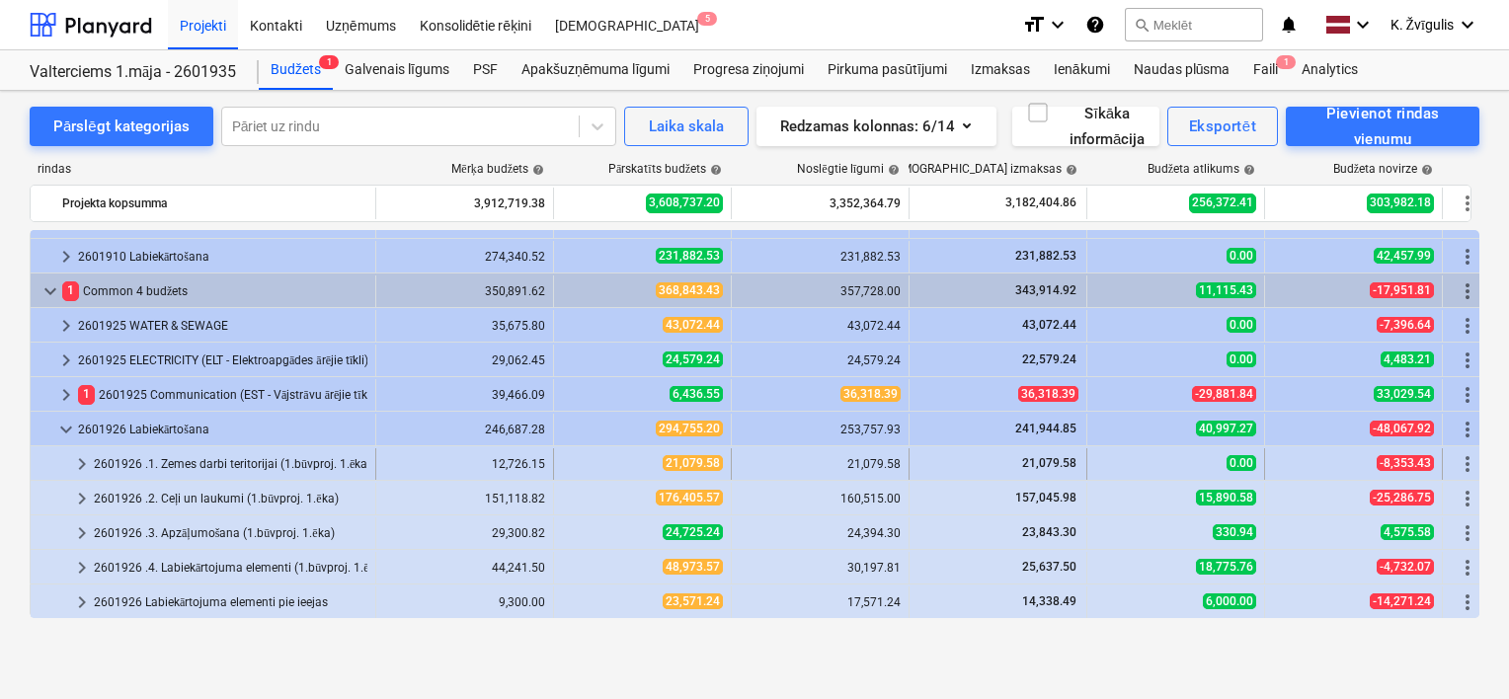
scroll to position [476, 0]
click at [79, 462] on span "keyboard_arrow_right" at bounding box center [82, 464] width 24 height 24
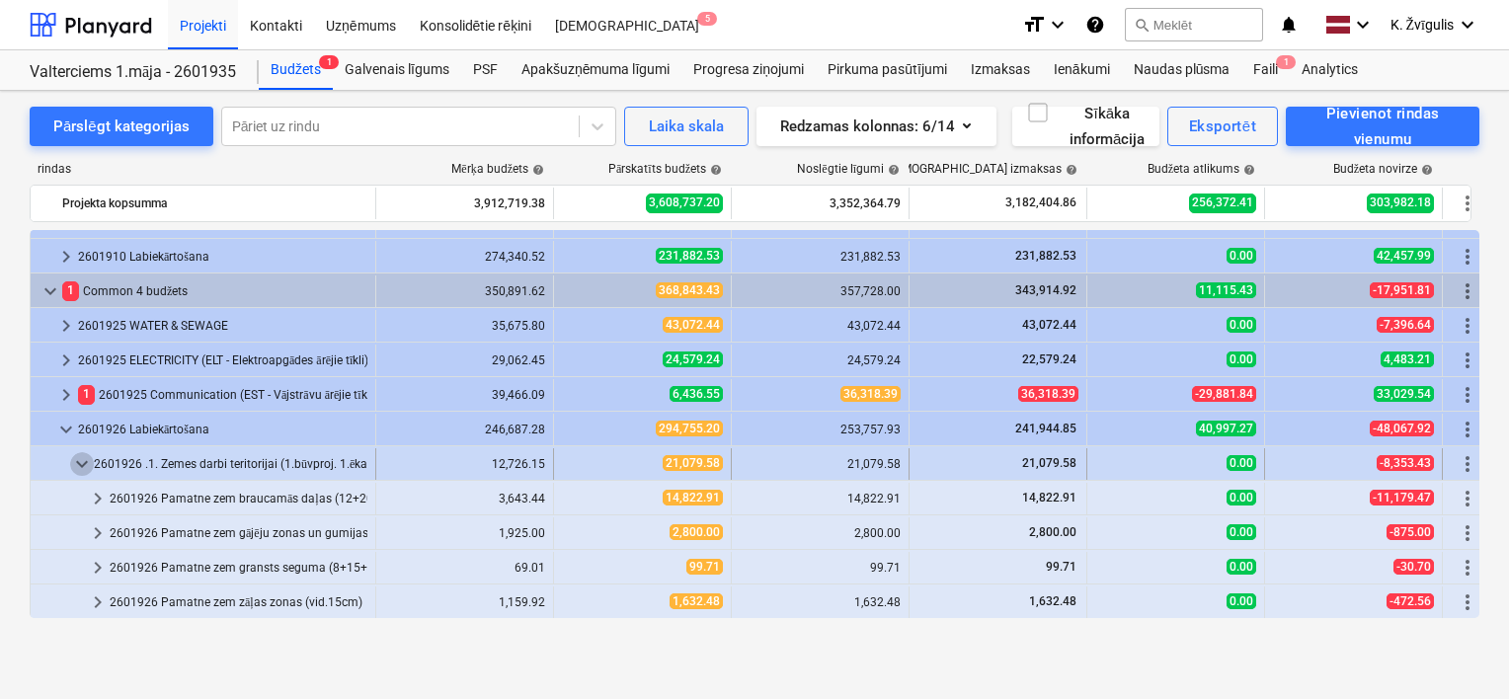
click at [80, 461] on span "keyboard_arrow_down" at bounding box center [82, 464] width 24 height 24
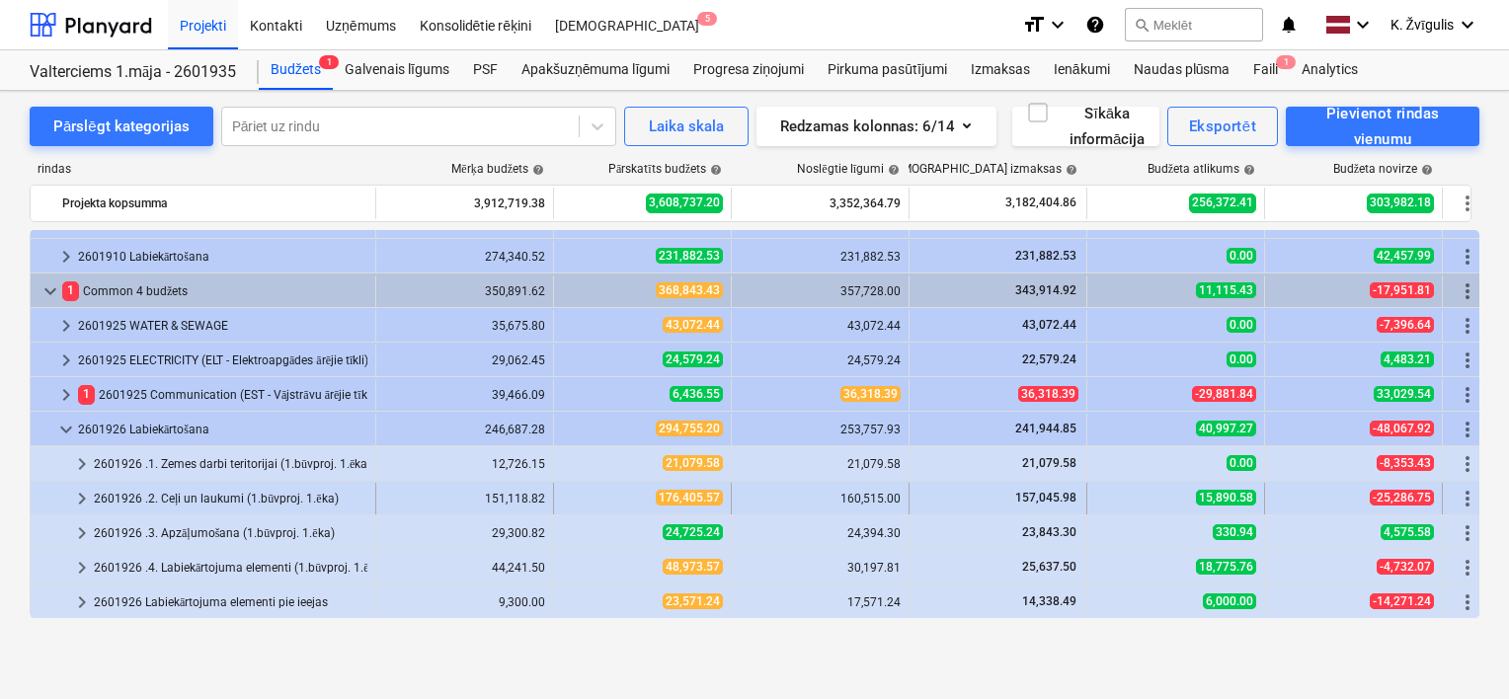
click at [84, 494] on span "keyboard_arrow_right" at bounding box center [82, 499] width 24 height 24
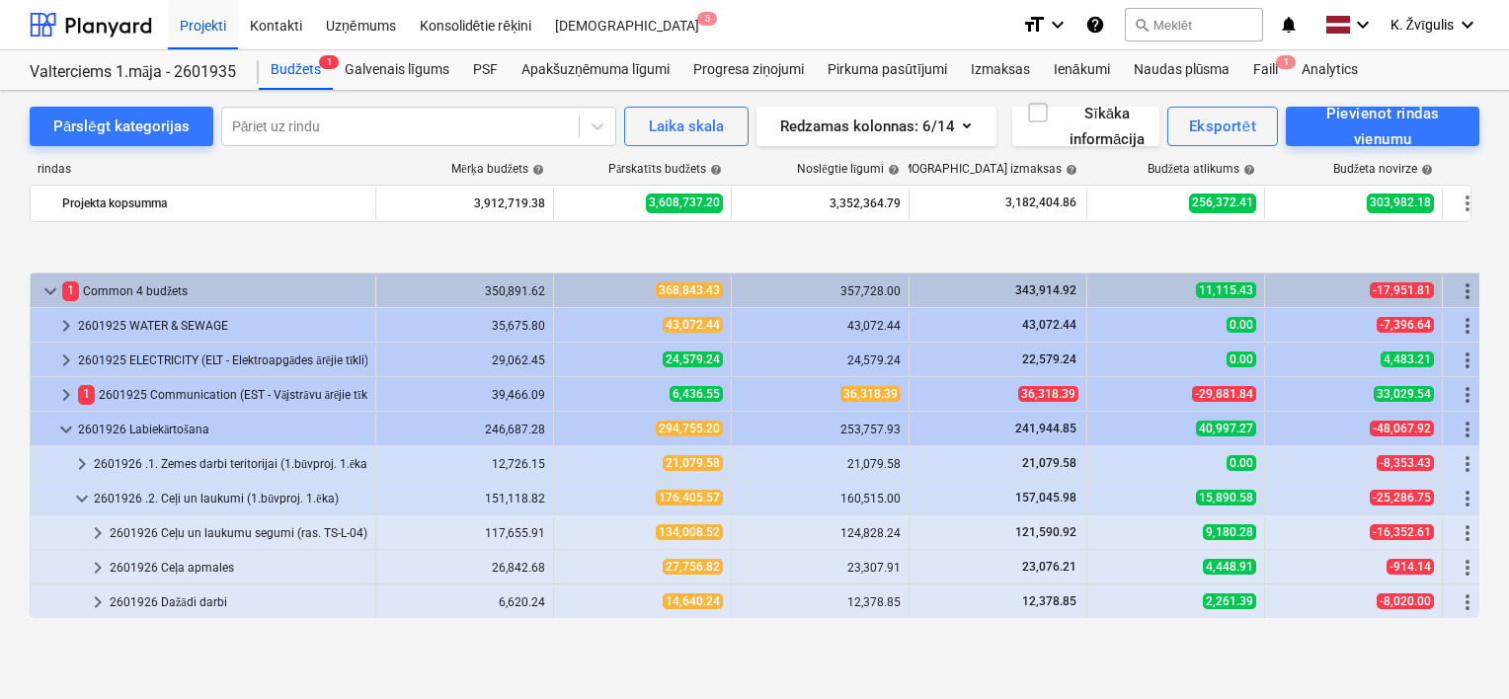
scroll to position [575, 0]
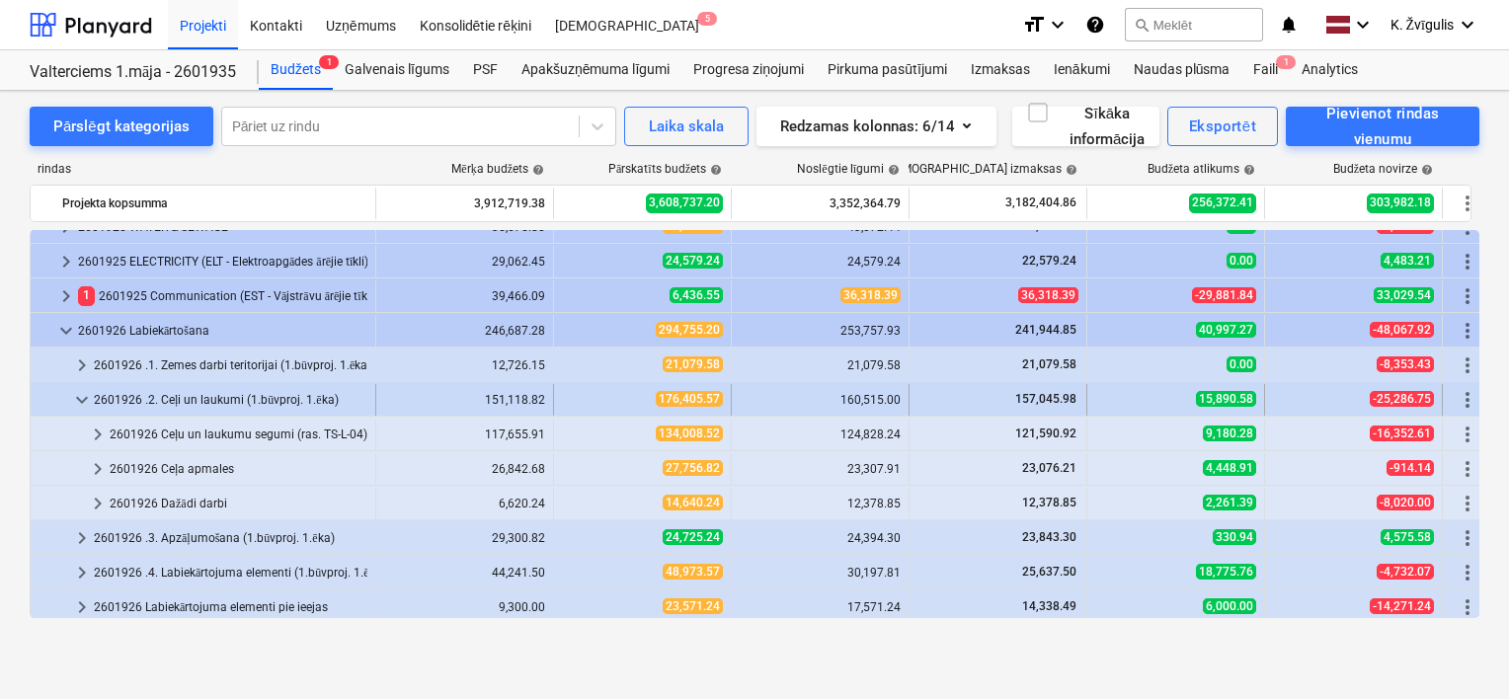
click at [80, 399] on span "keyboard_arrow_down" at bounding box center [82, 400] width 24 height 24
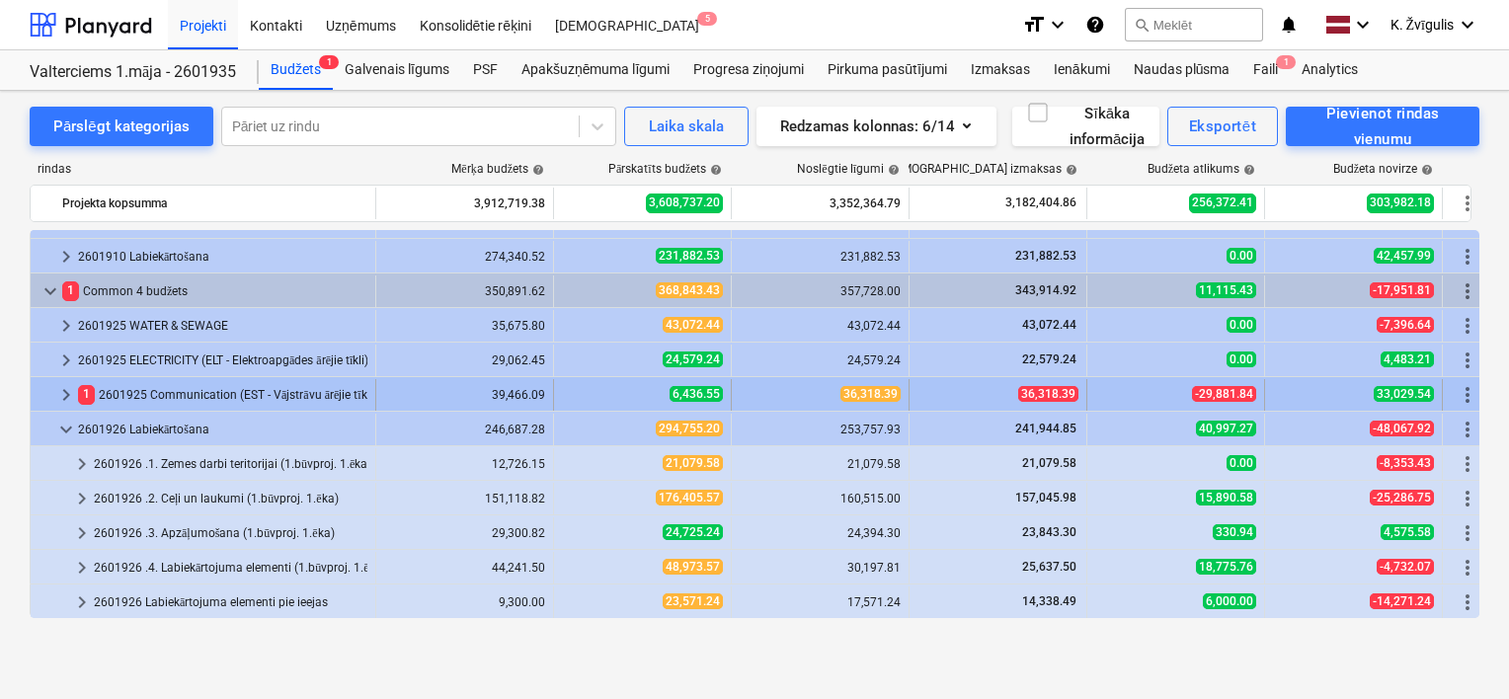
scroll to position [476, 0]
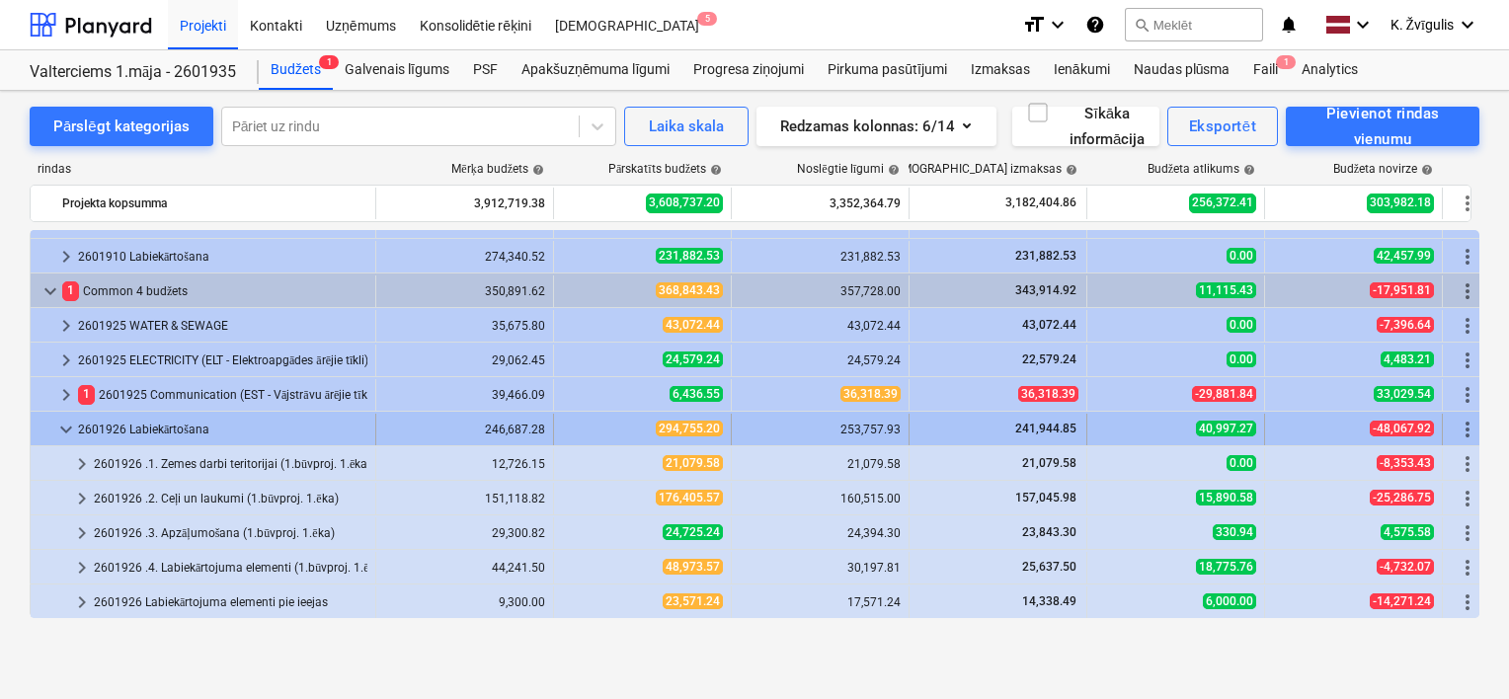
click at [66, 433] on span "keyboard_arrow_down" at bounding box center [66, 430] width 24 height 24
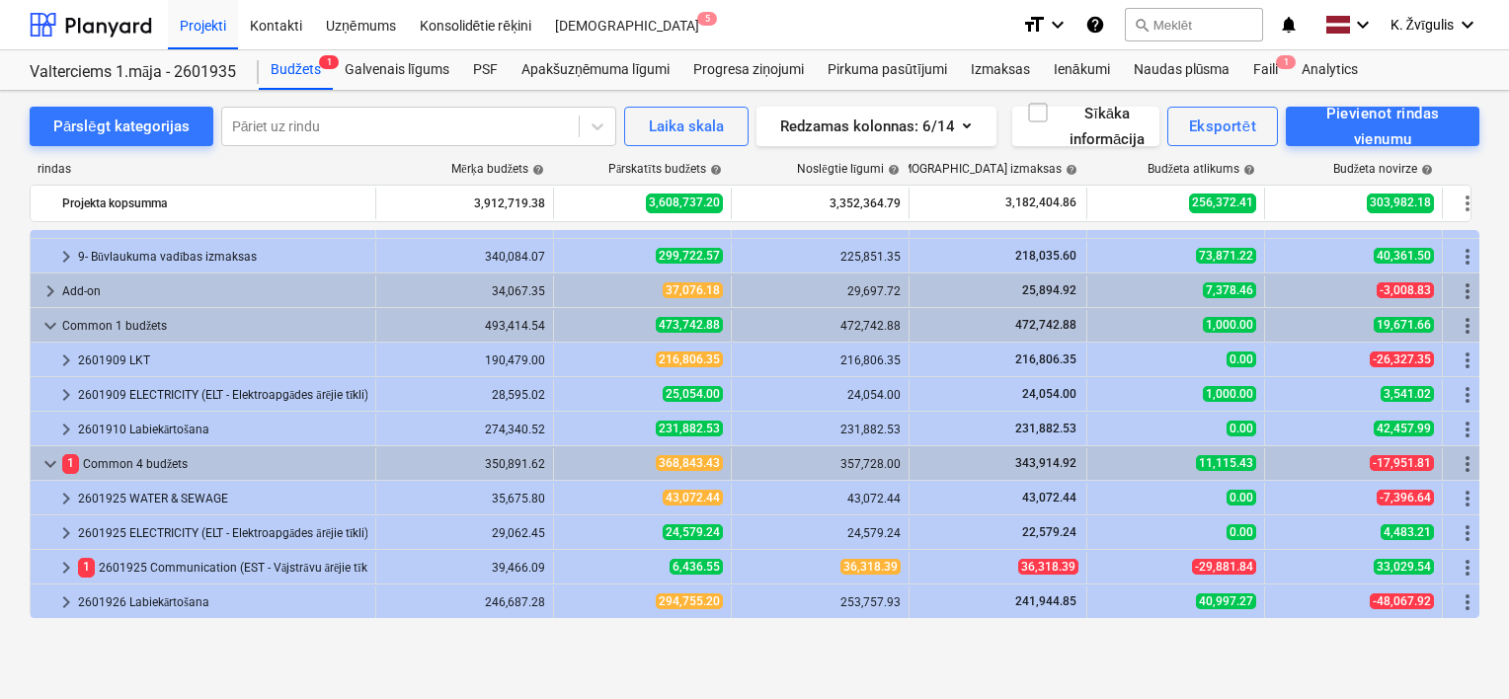
scroll to position [303, 0]
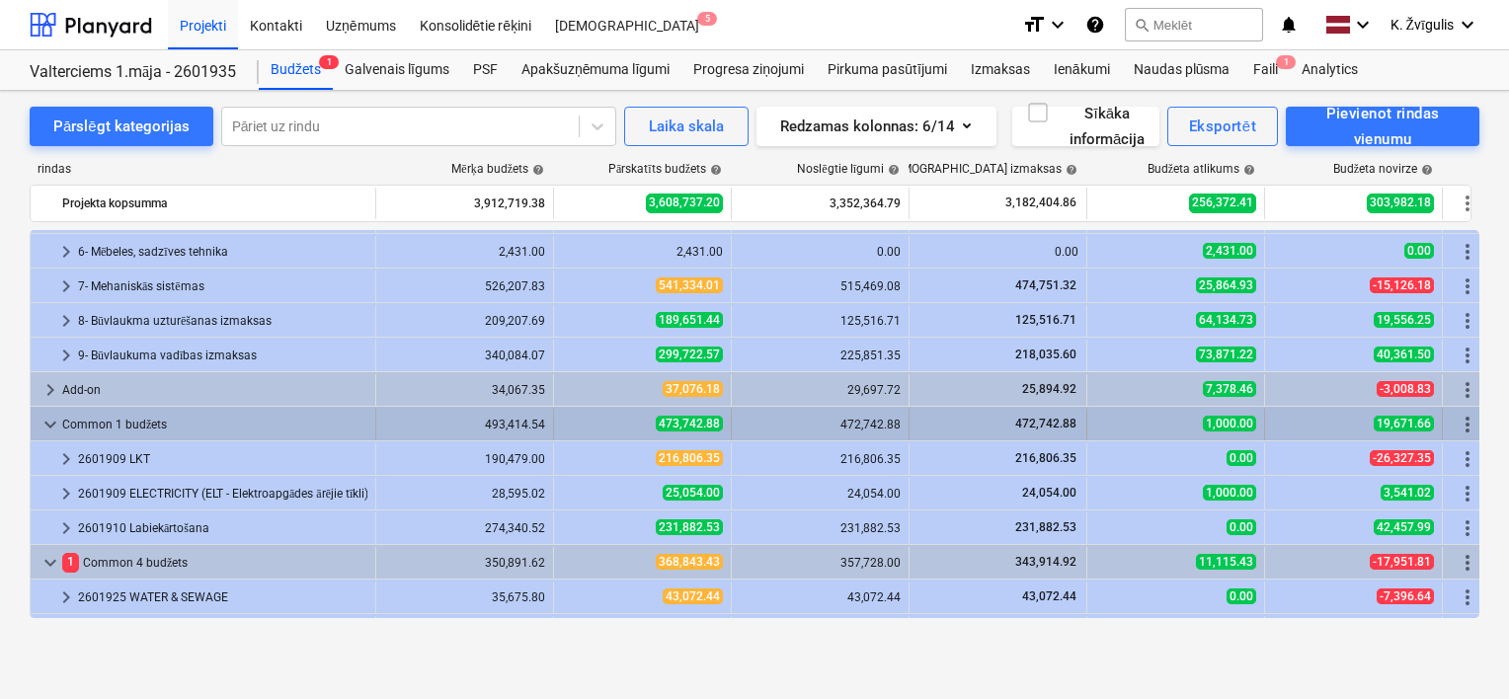
click at [47, 427] on span "keyboard_arrow_down" at bounding box center [51, 425] width 24 height 24
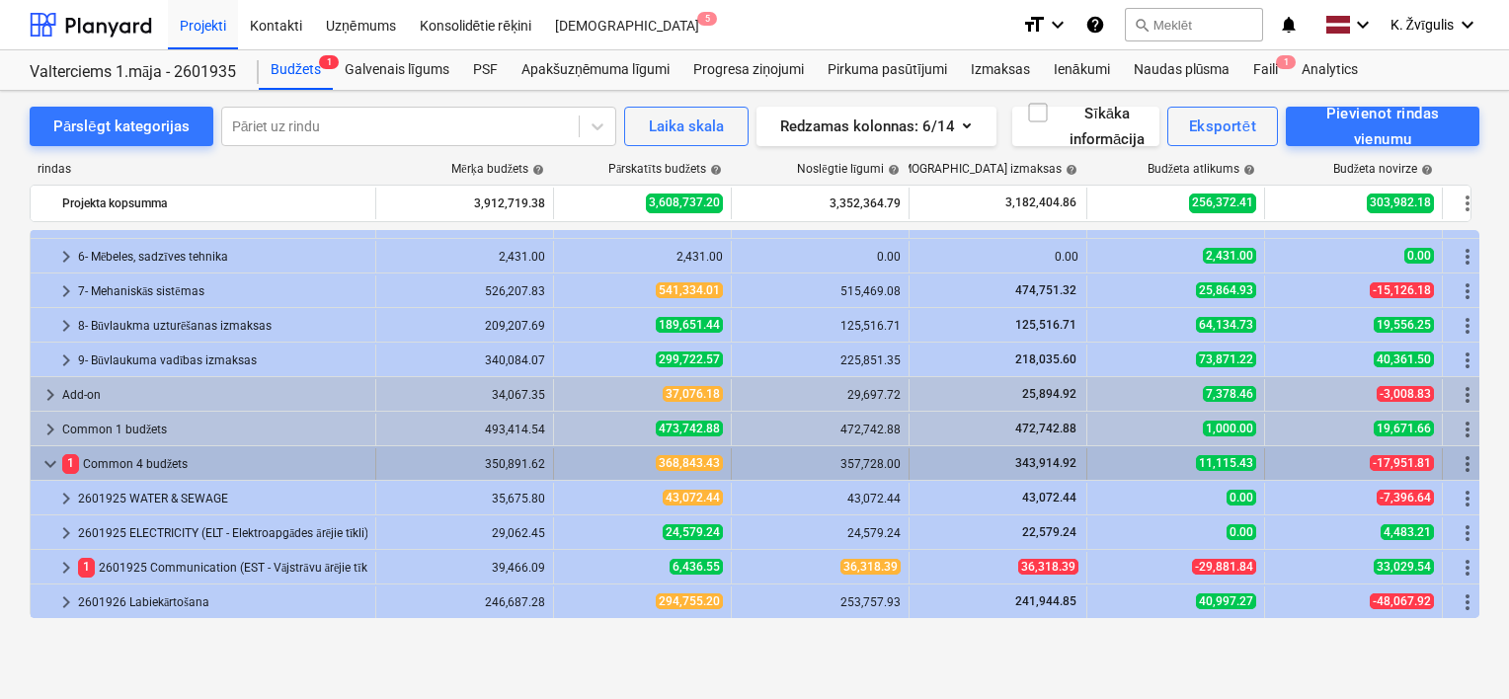
click at [54, 462] on span "keyboard_arrow_down" at bounding box center [51, 464] width 24 height 24
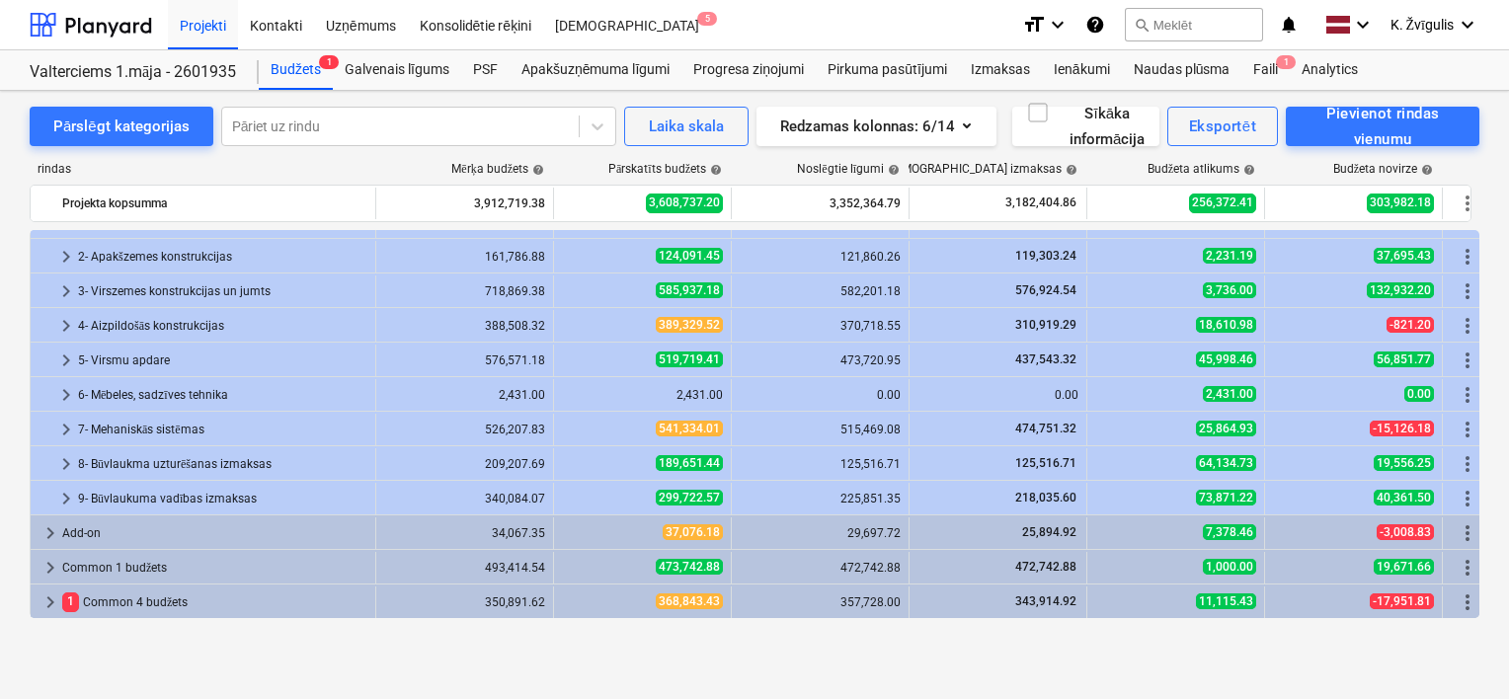
scroll to position [61, 0]
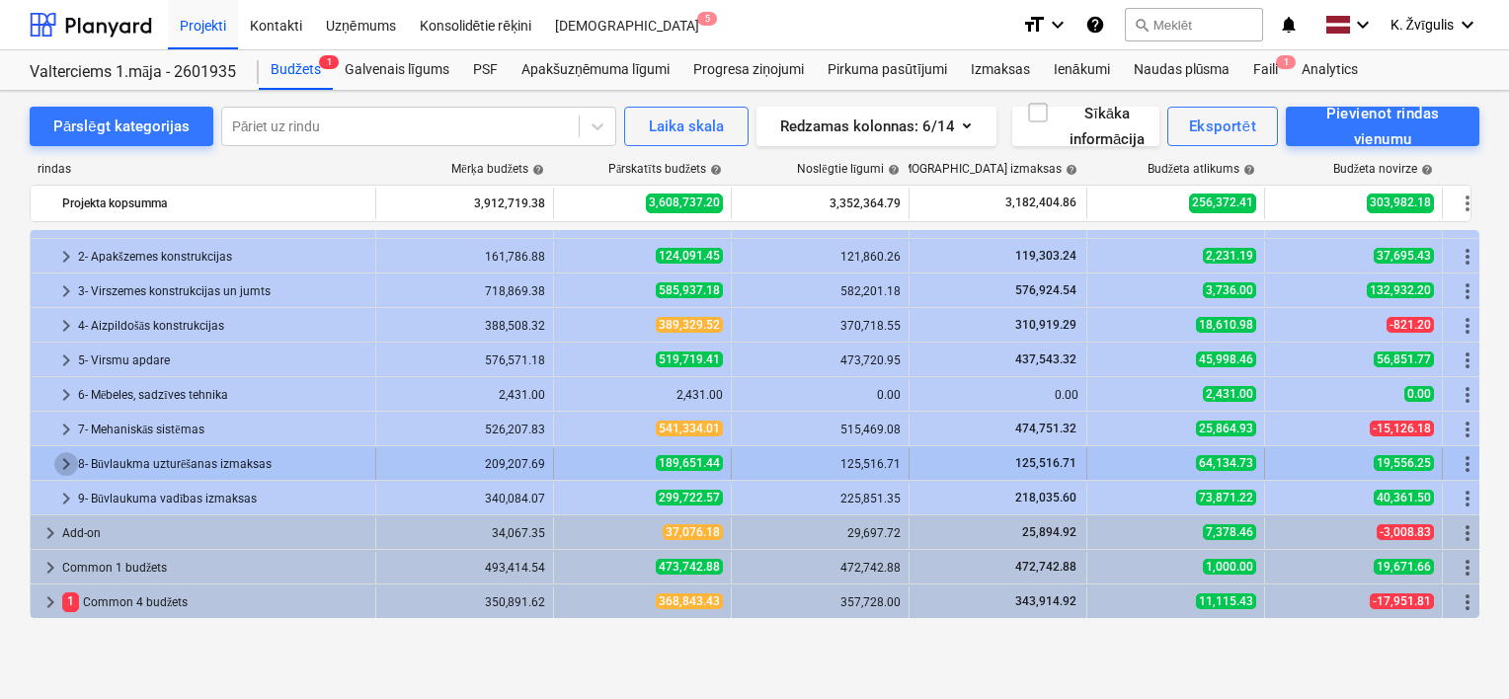
click at [62, 460] on span "keyboard_arrow_right" at bounding box center [66, 464] width 24 height 24
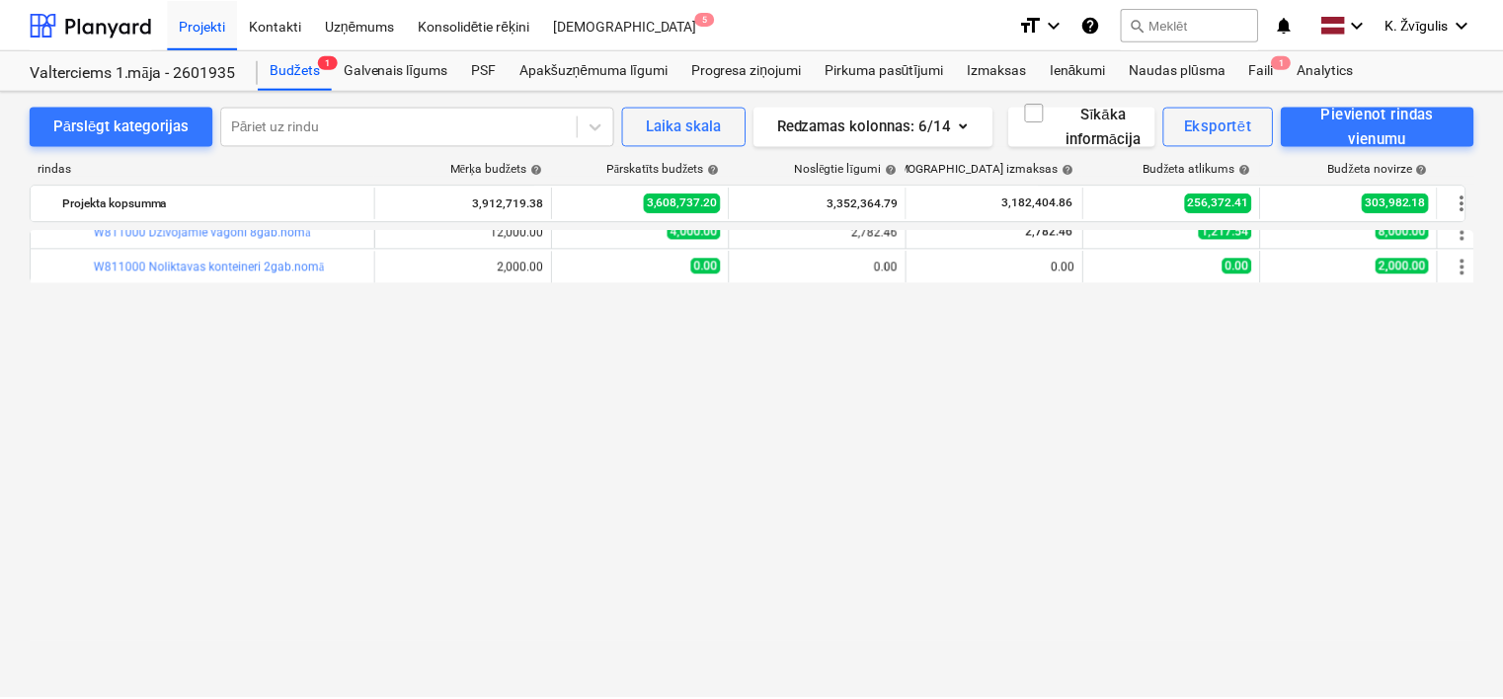
scroll to position [0, 0]
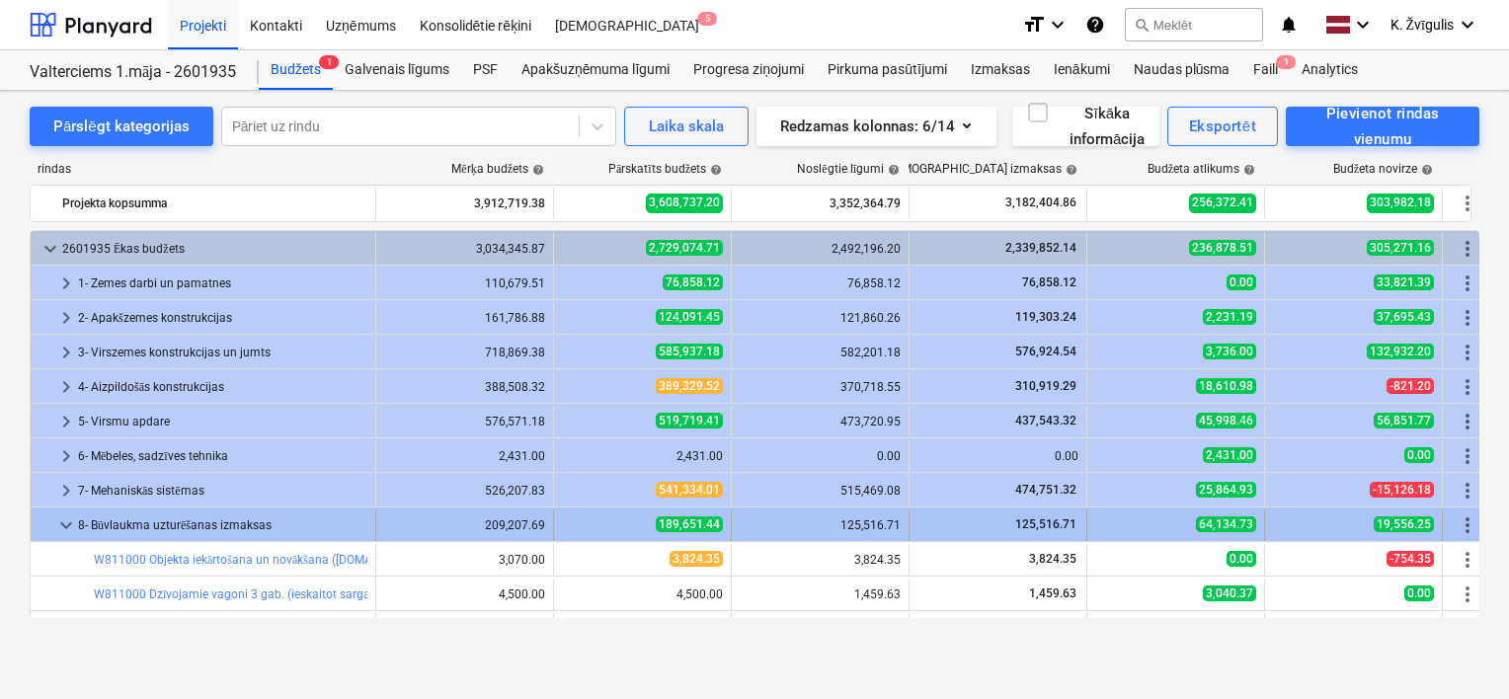
click at [61, 517] on span "keyboard_arrow_down" at bounding box center [66, 525] width 24 height 24
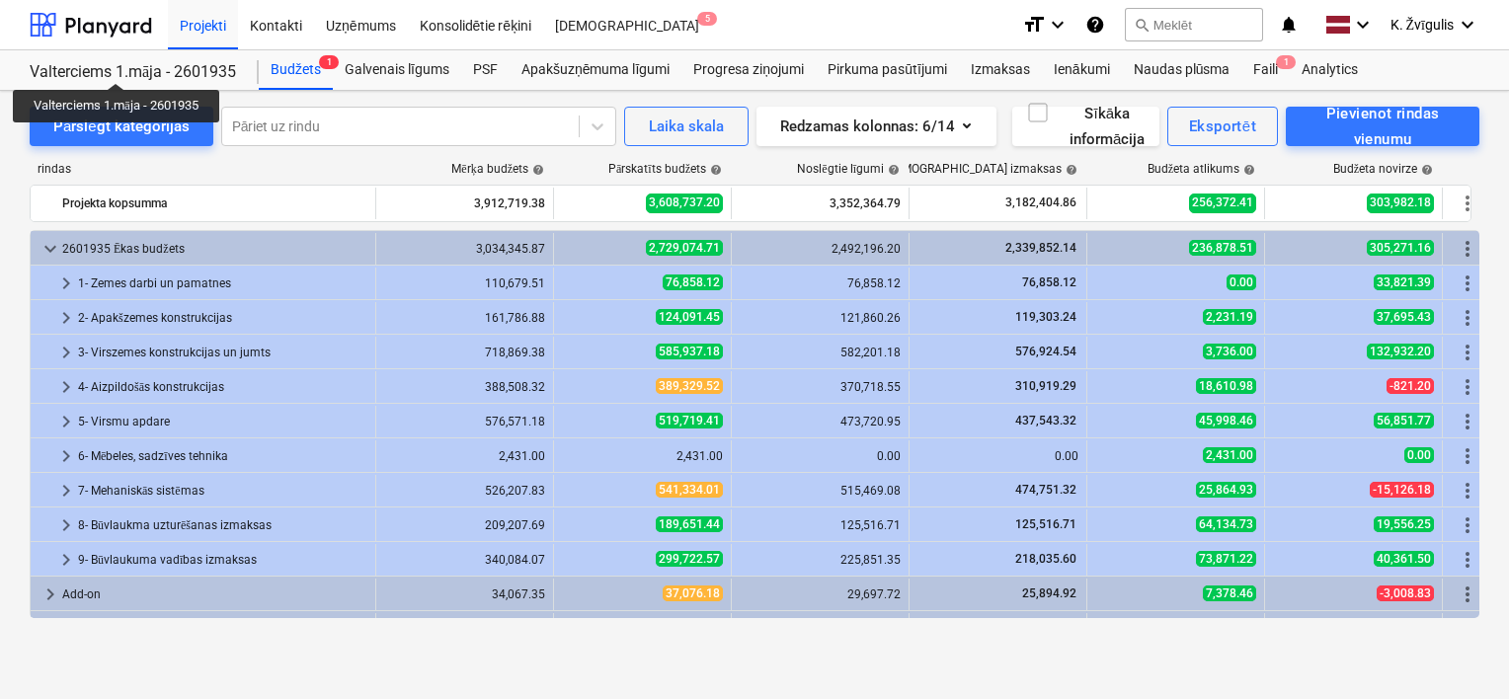
click at [118, 65] on div "Valterciems 1.māja - 2601935" at bounding box center [132, 72] width 205 height 21
click at [118, 75] on div "Valterciems 1.māja - 2601935" at bounding box center [132, 72] width 205 height 21
click at [85, 32] on div at bounding box center [91, 24] width 122 height 49
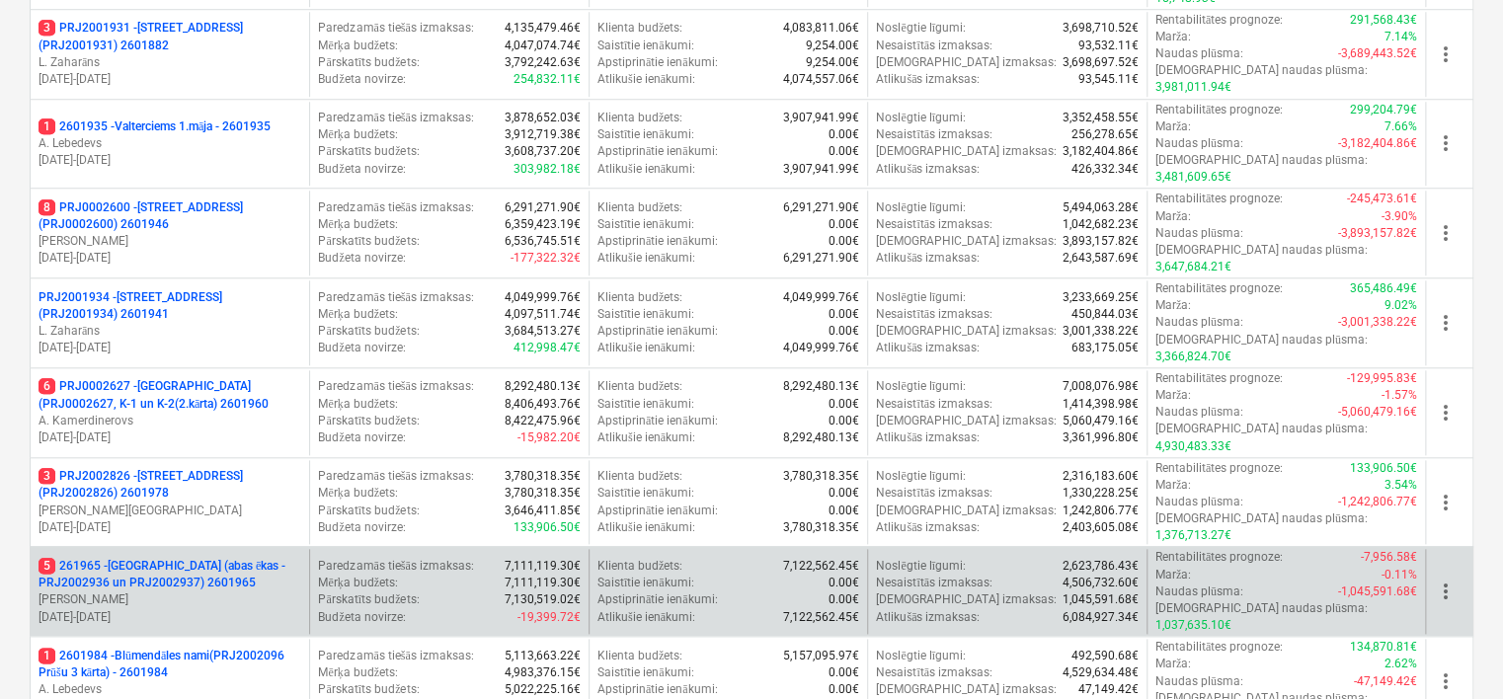
scroll to position [884, 0]
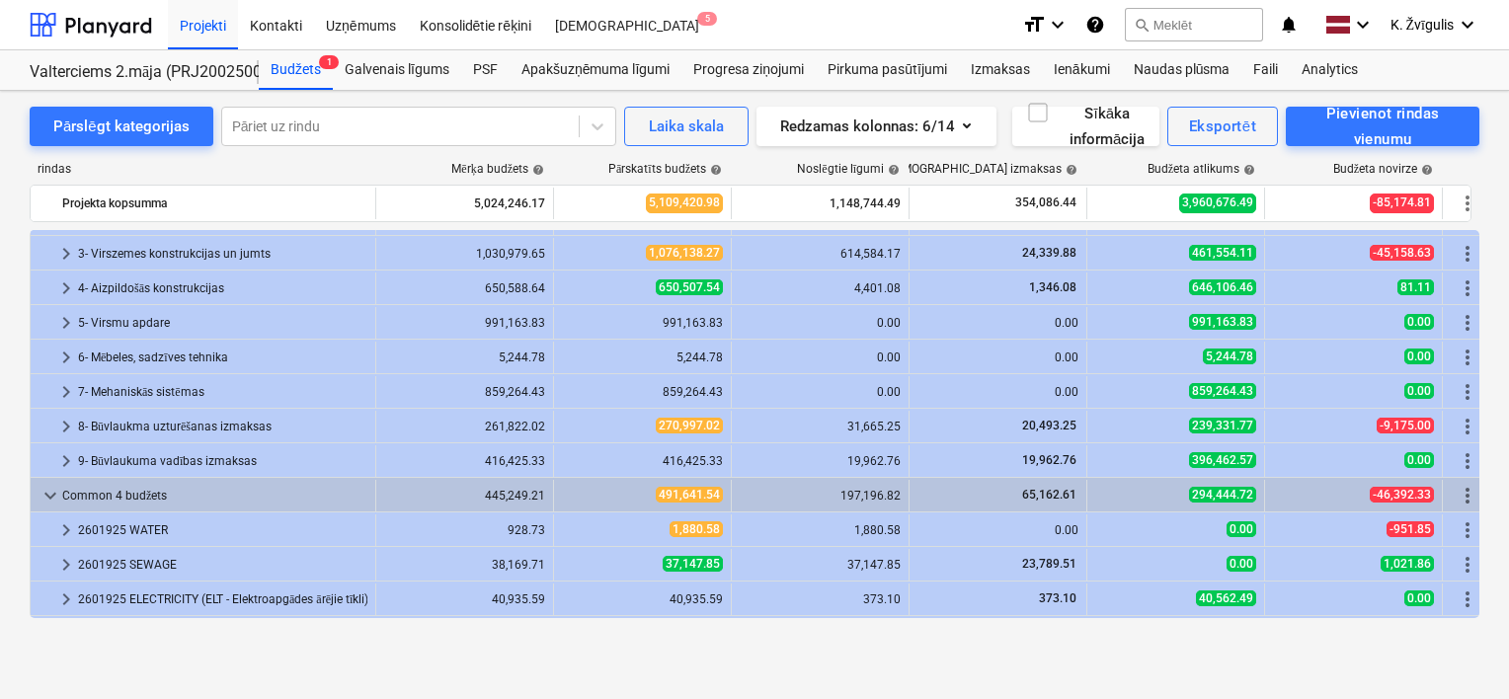
scroll to position [165, 0]
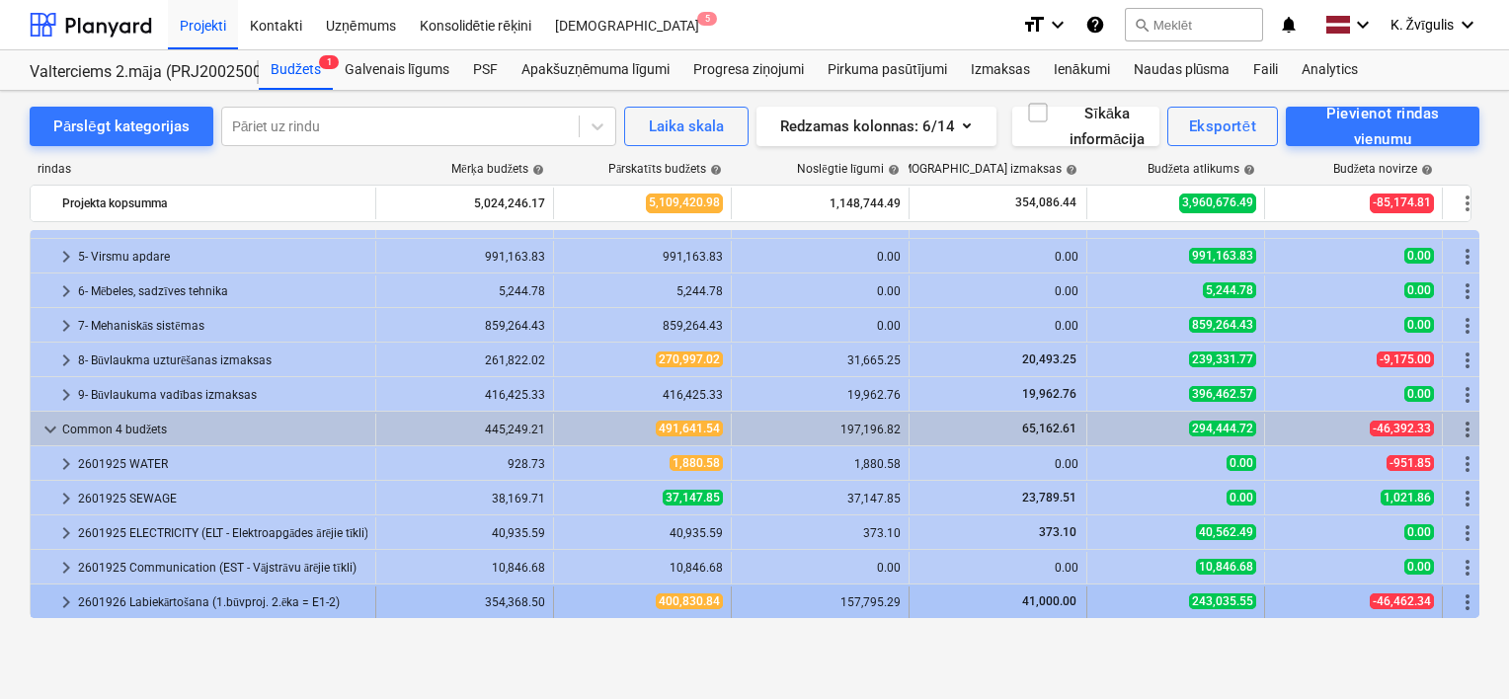
click at [71, 595] on span "keyboard_arrow_right" at bounding box center [66, 603] width 24 height 24
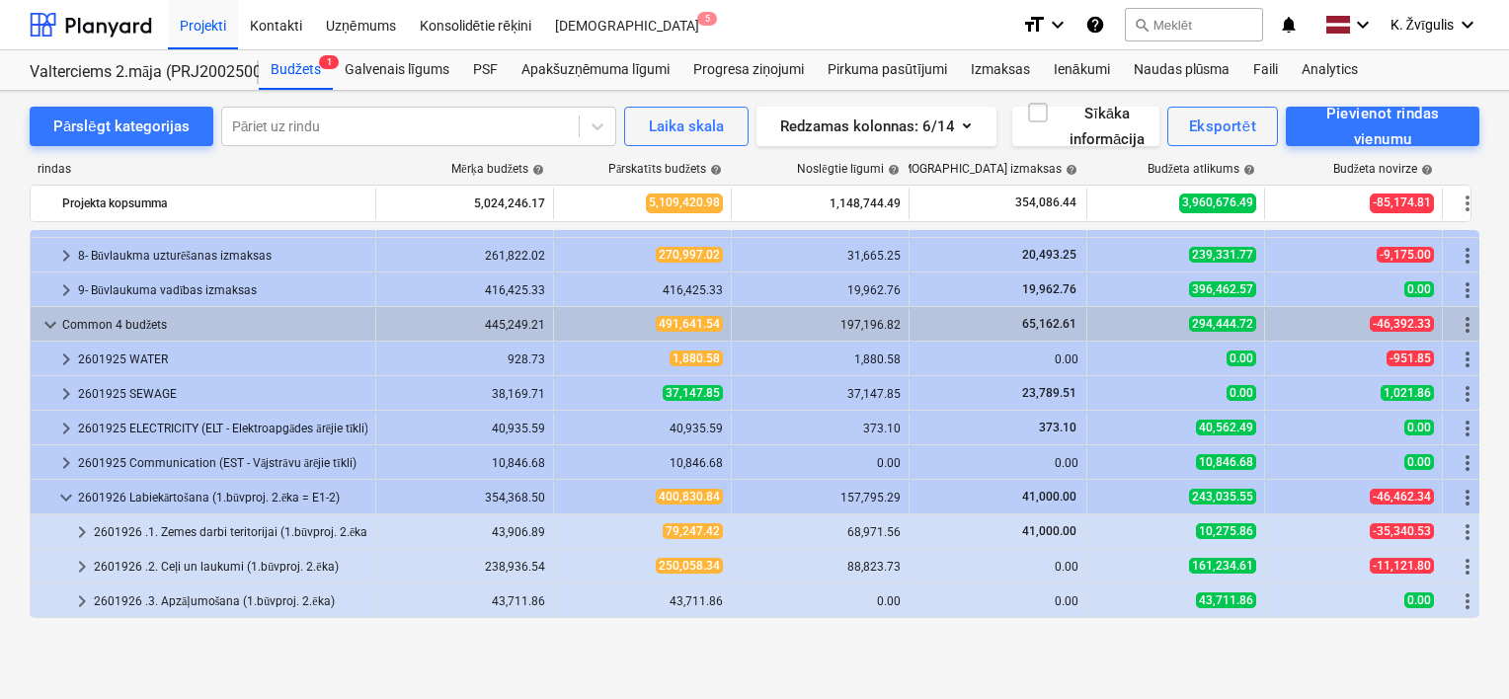
scroll to position [303, 0]
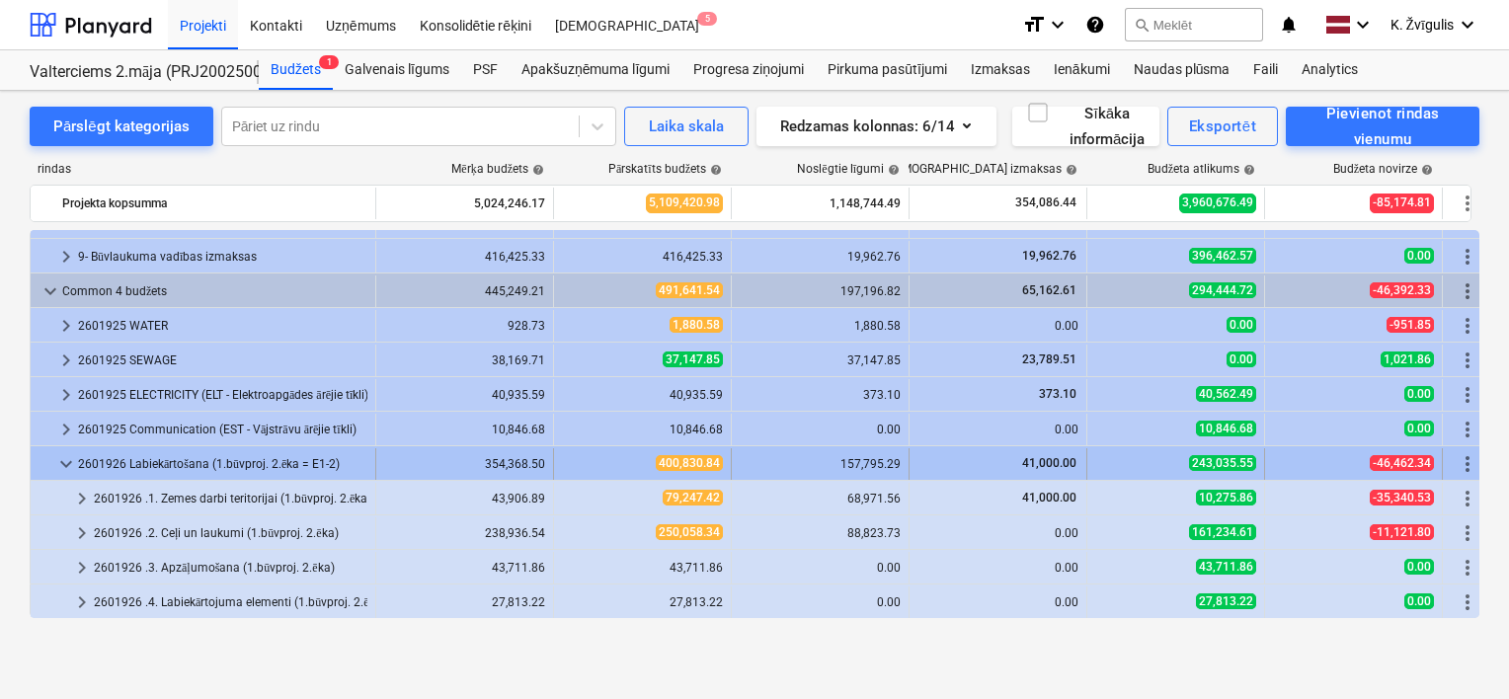
click at [65, 467] on span "keyboard_arrow_down" at bounding box center [66, 464] width 24 height 24
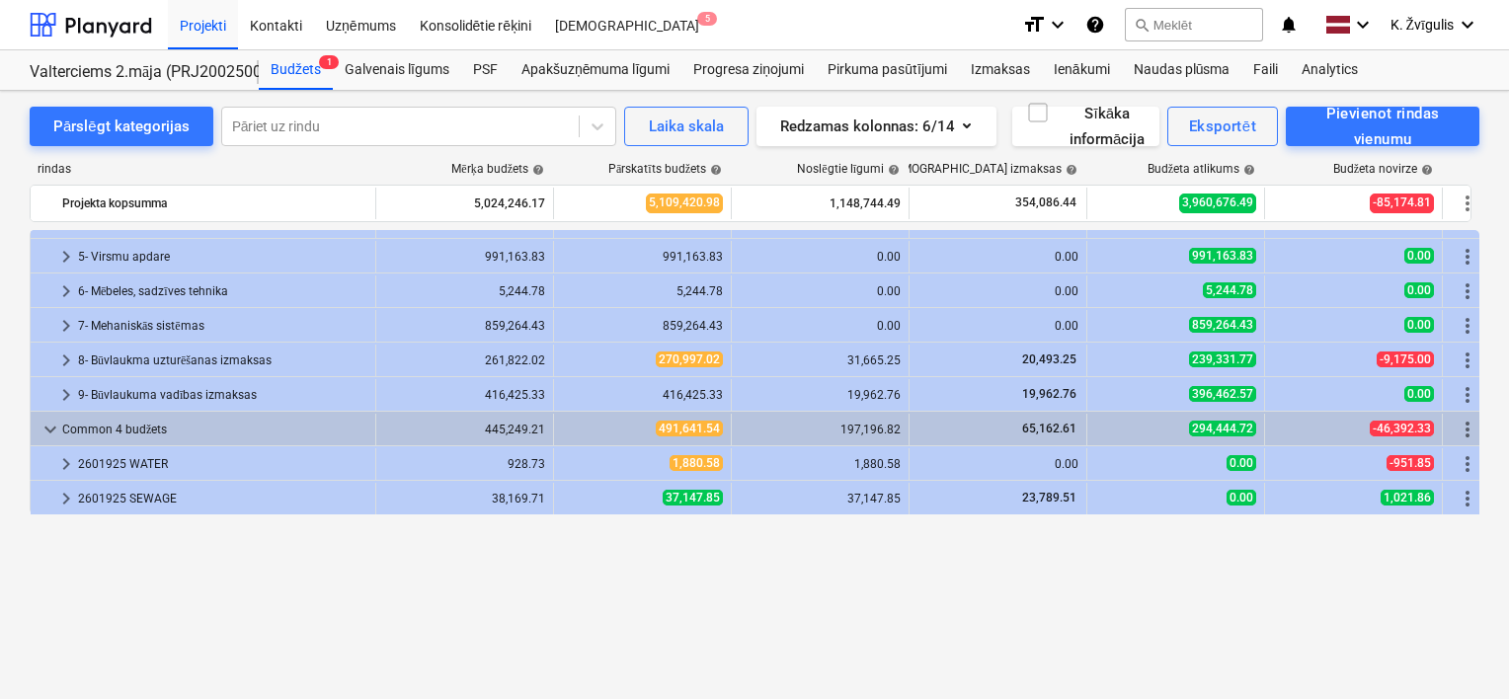
scroll to position [0, 0]
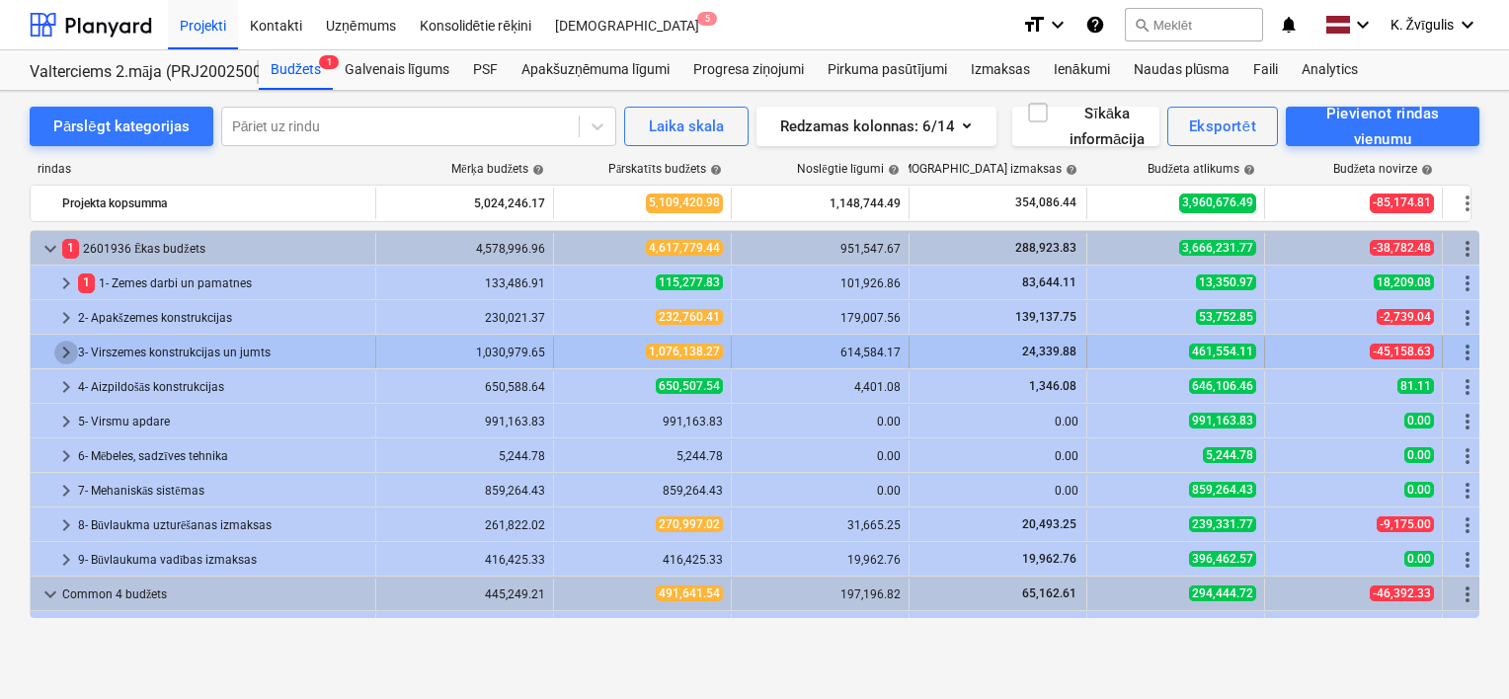
click at [61, 355] on span "keyboard_arrow_right" at bounding box center [66, 353] width 24 height 24
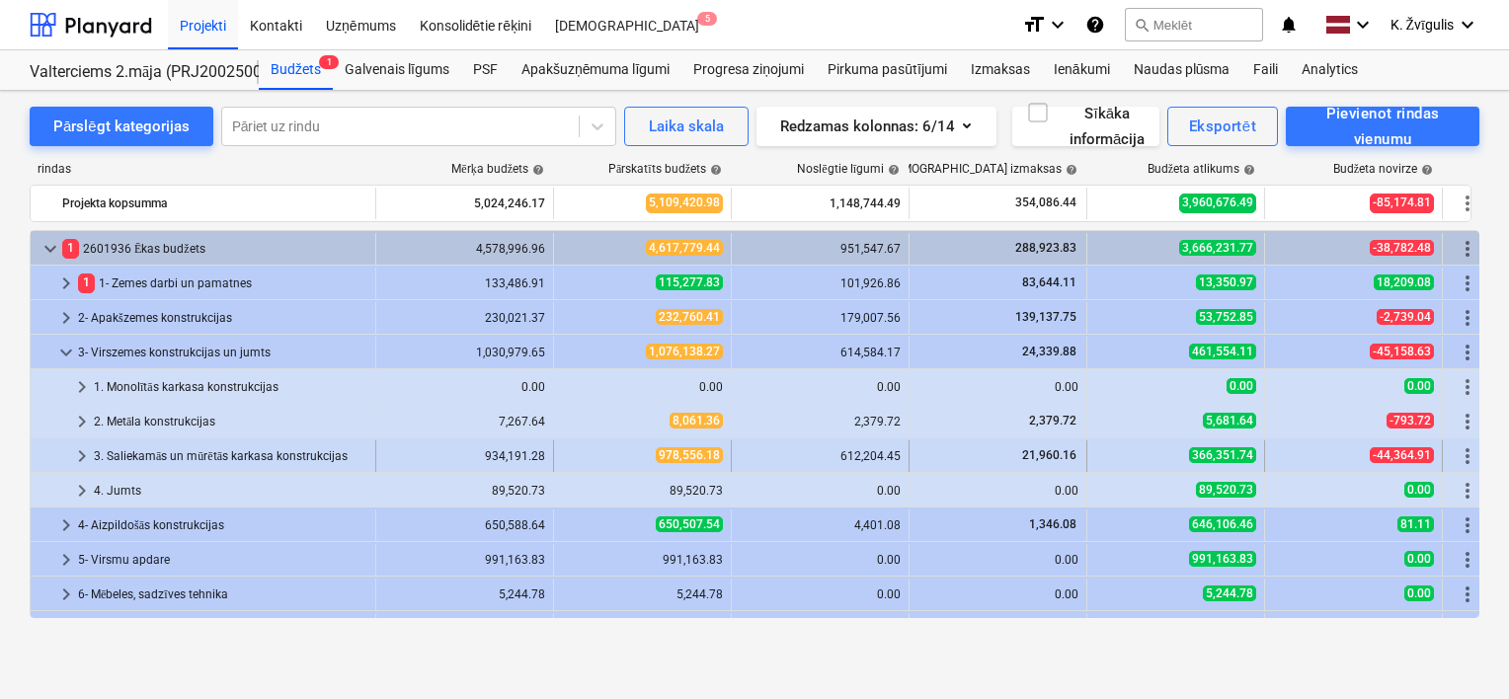
click at [80, 456] on span "keyboard_arrow_right" at bounding box center [82, 456] width 24 height 24
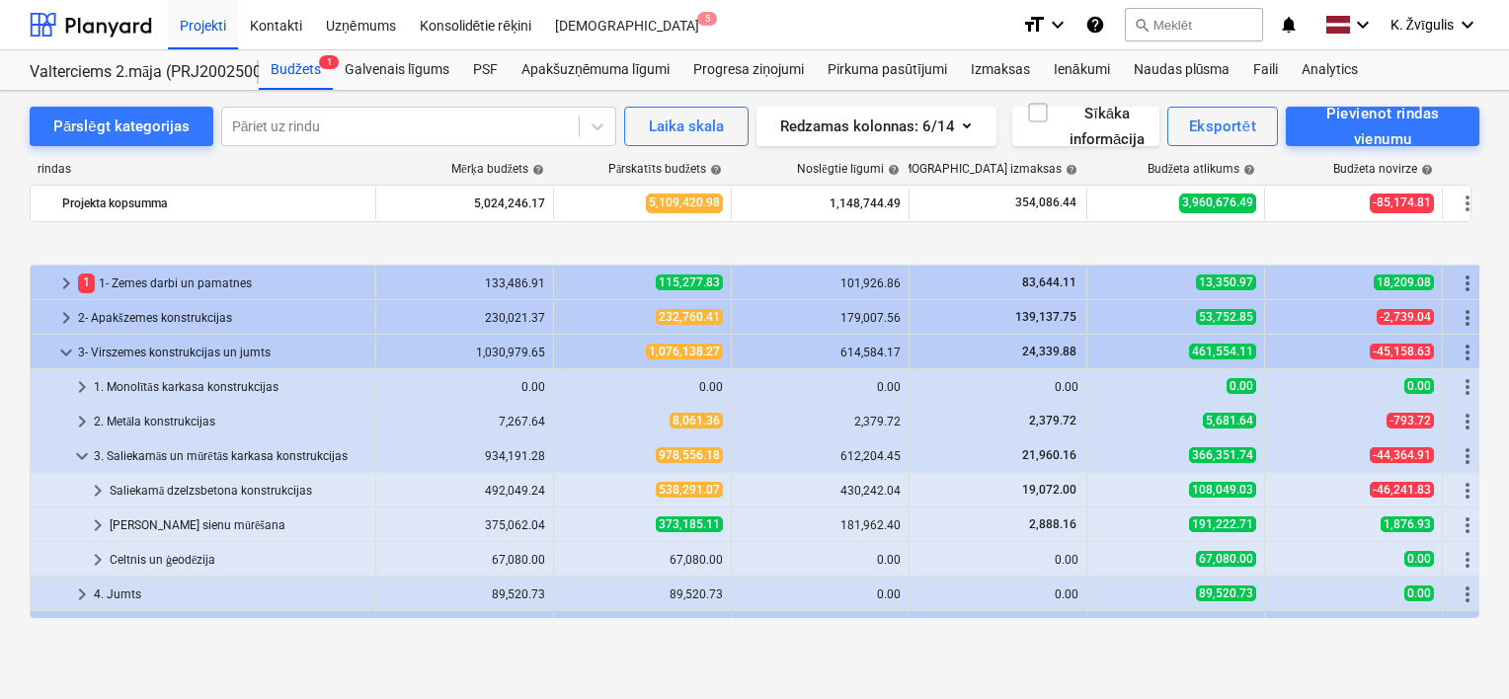
scroll to position [99, 0]
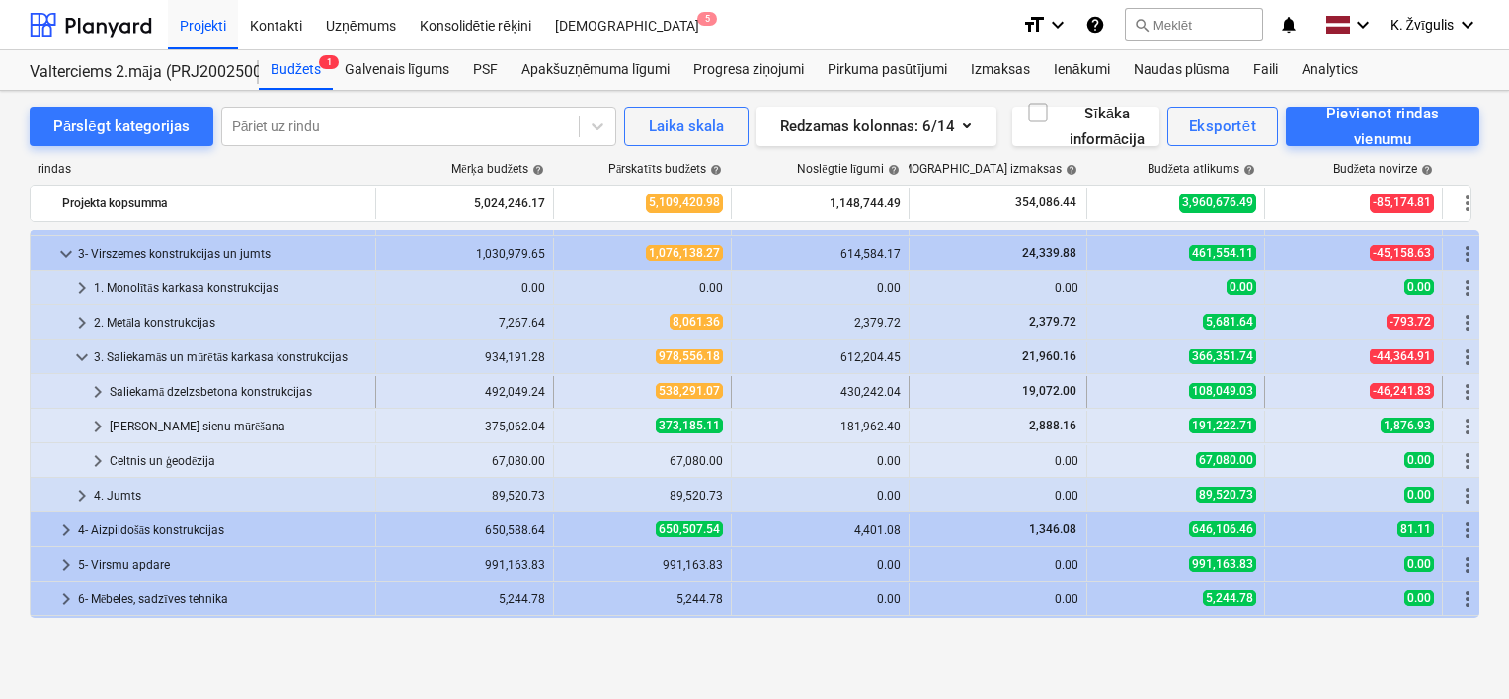
click at [99, 385] on span "keyboard_arrow_right" at bounding box center [98, 392] width 24 height 24
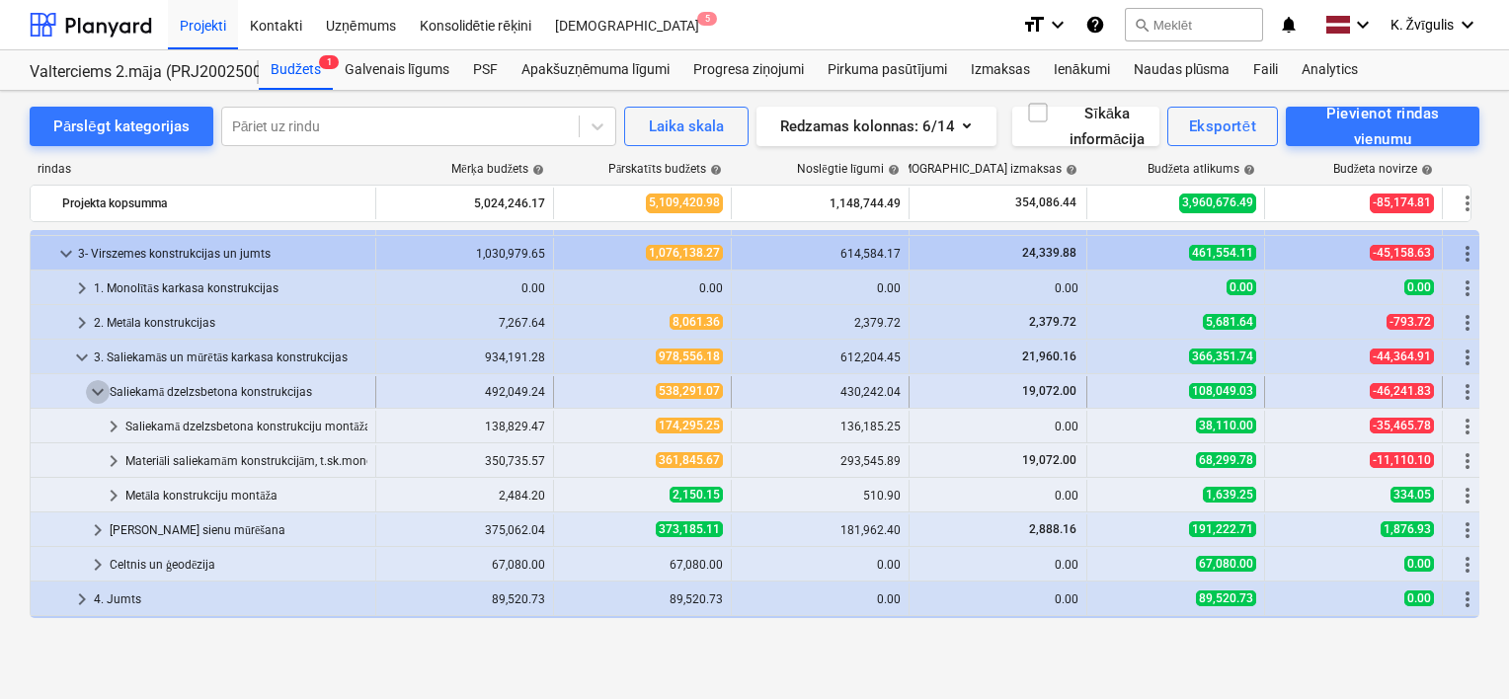
click at [103, 394] on span "keyboard_arrow_down" at bounding box center [98, 392] width 24 height 24
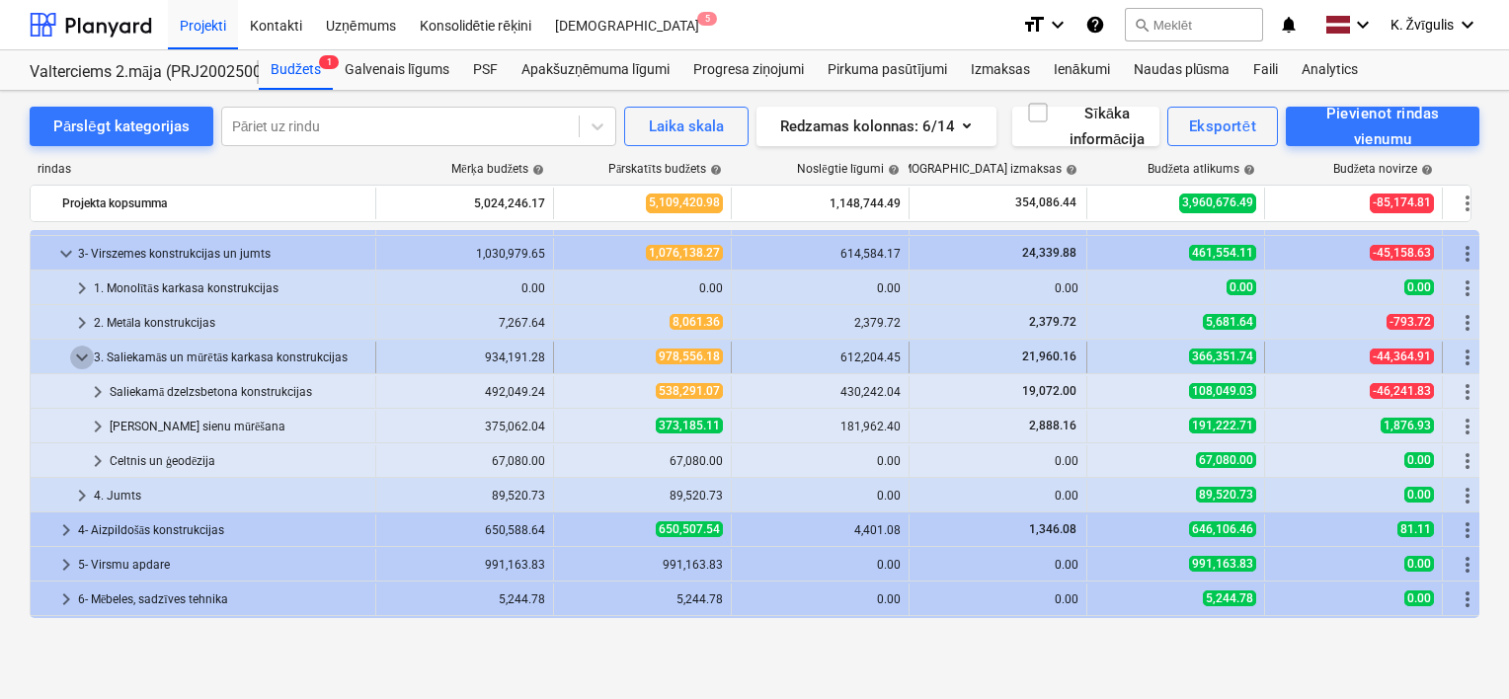
click at [80, 361] on span "keyboard_arrow_down" at bounding box center [82, 358] width 24 height 24
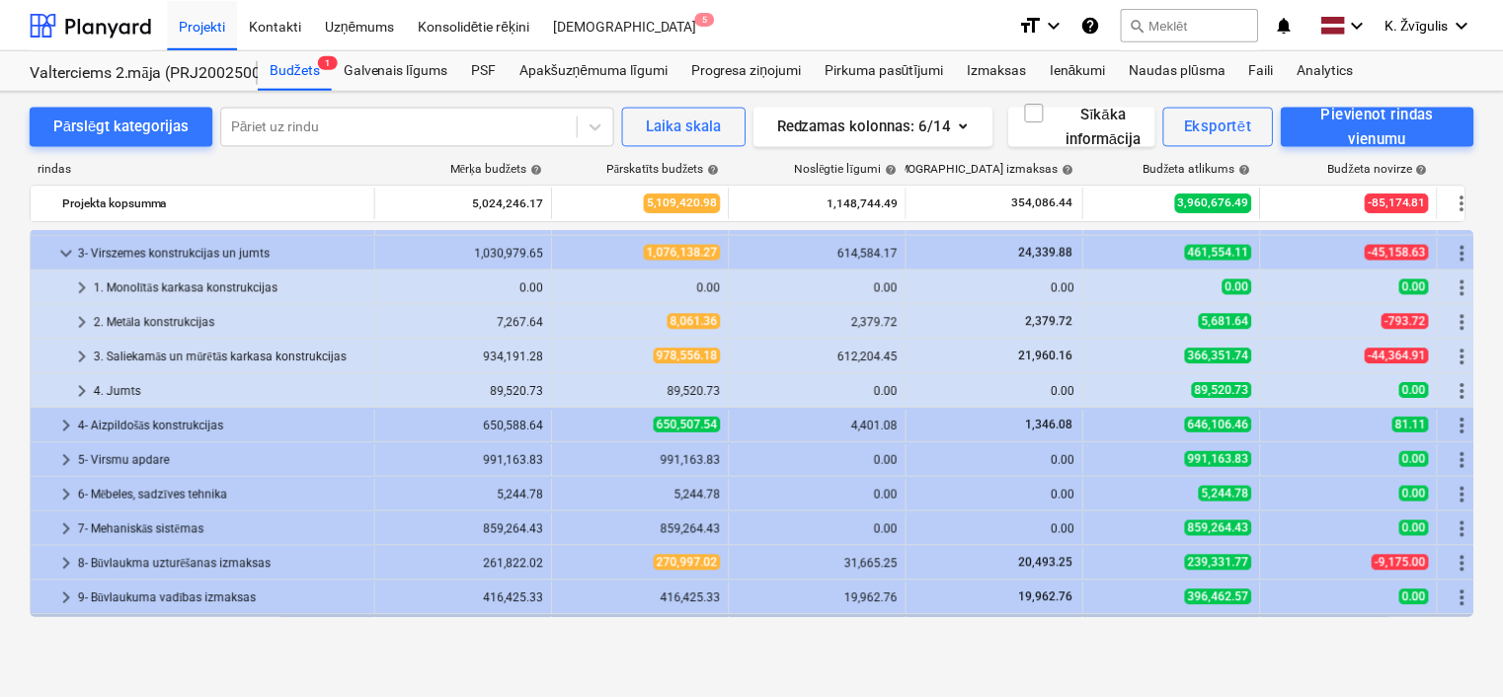
scroll to position [0, 0]
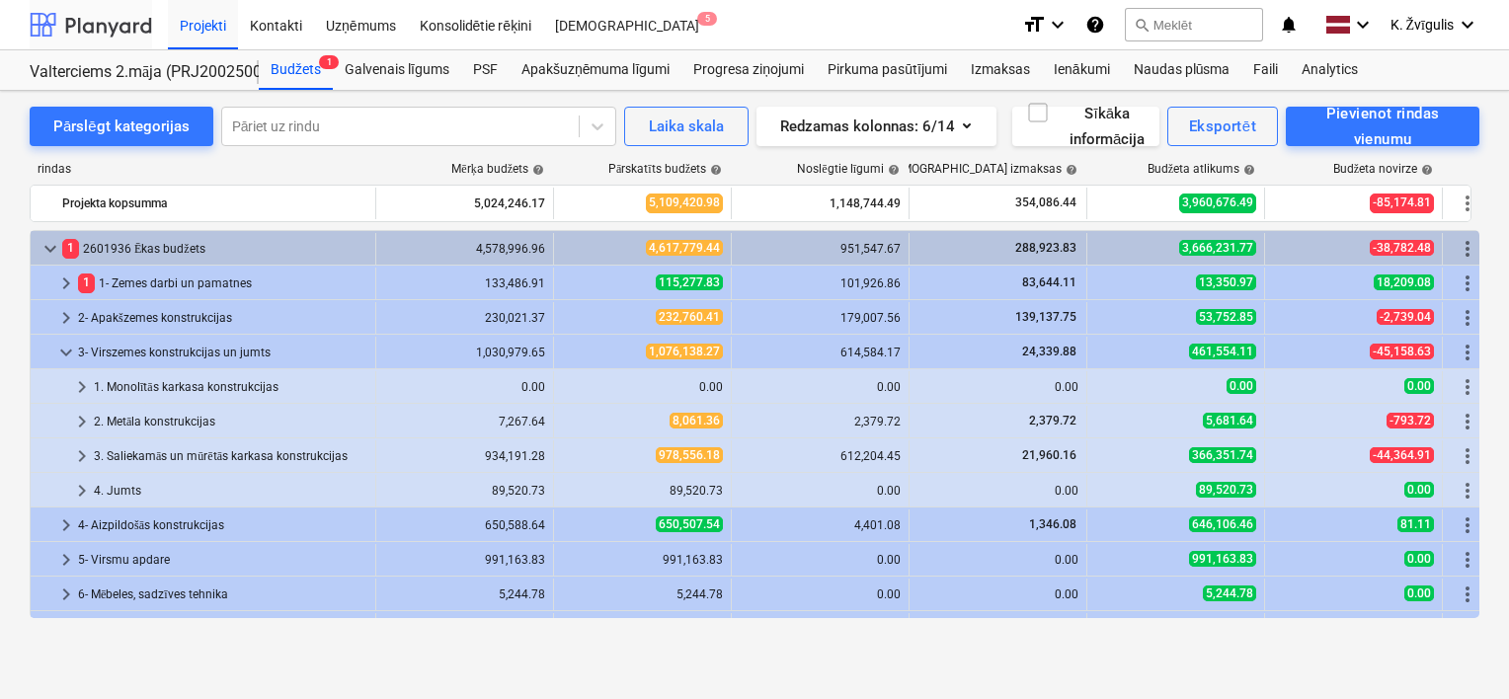
click at [79, 28] on div at bounding box center [91, 24] width 122 height 49
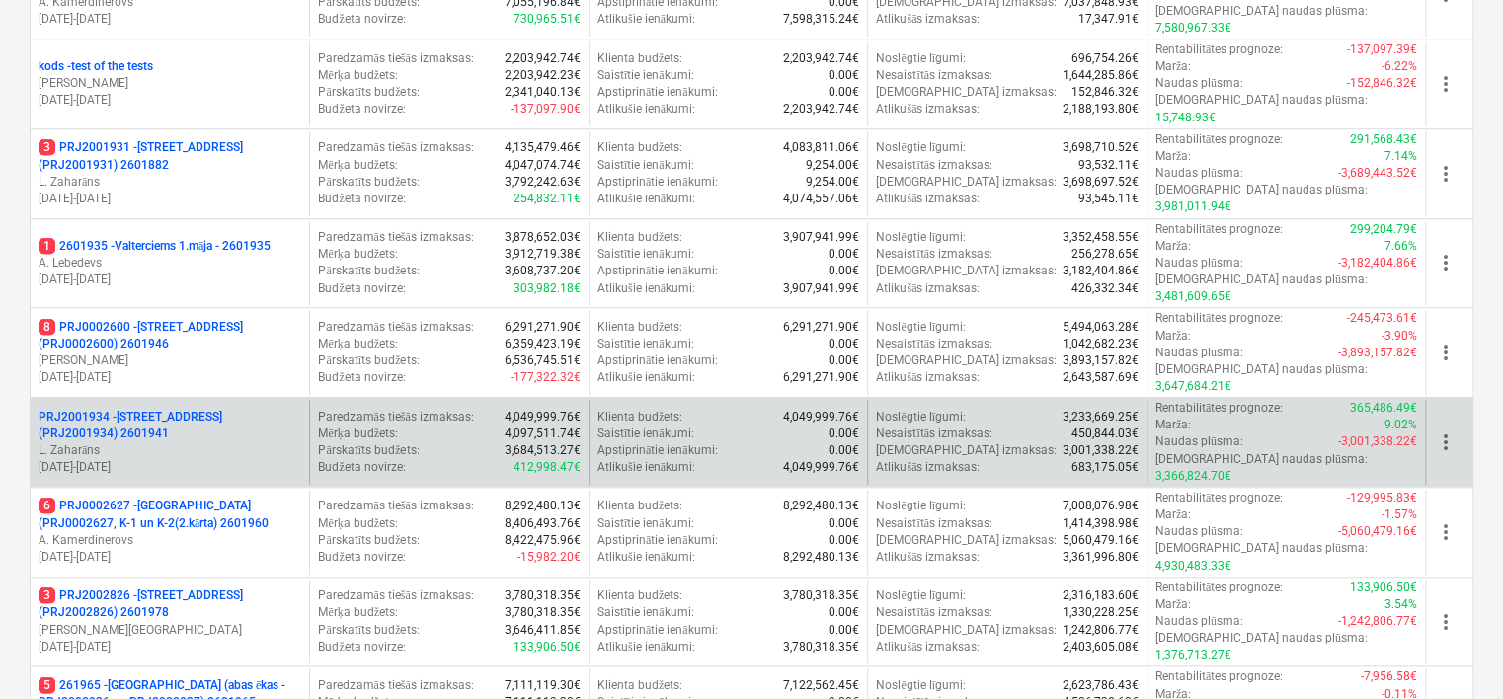
scroll to position [686, 0]
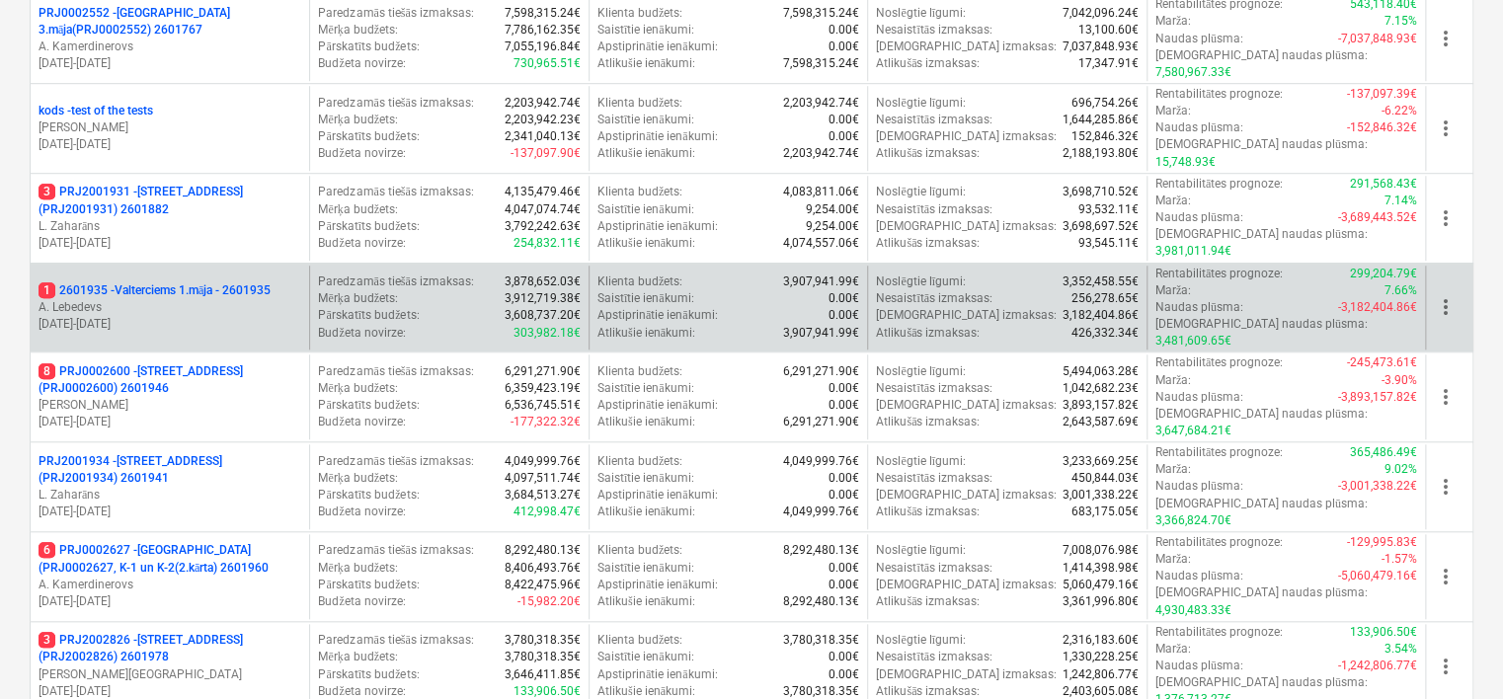
click at [265, 299] on p "A. Lebedevs" at bounding box center [170, 307] width 263 height 17
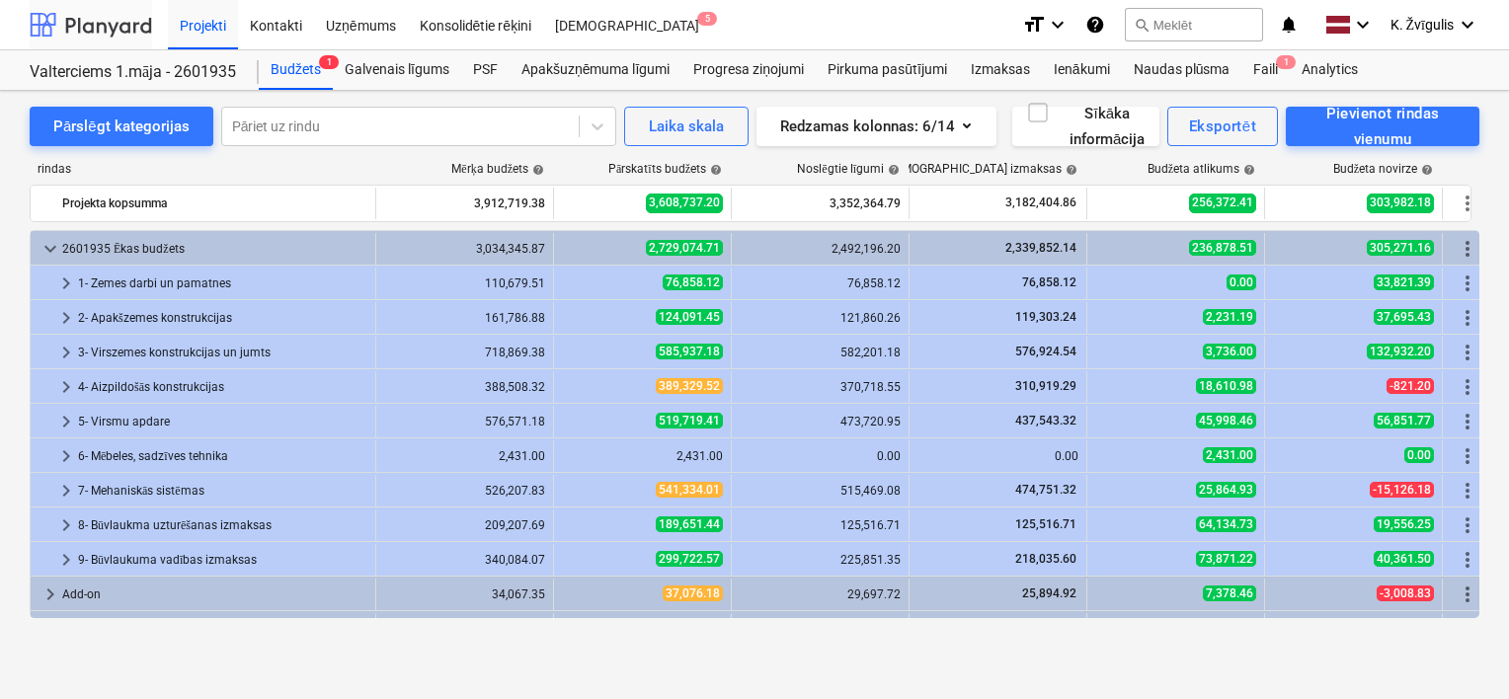
click at [115, 30] on div at bounding box center [91, 24] width 122 height 49
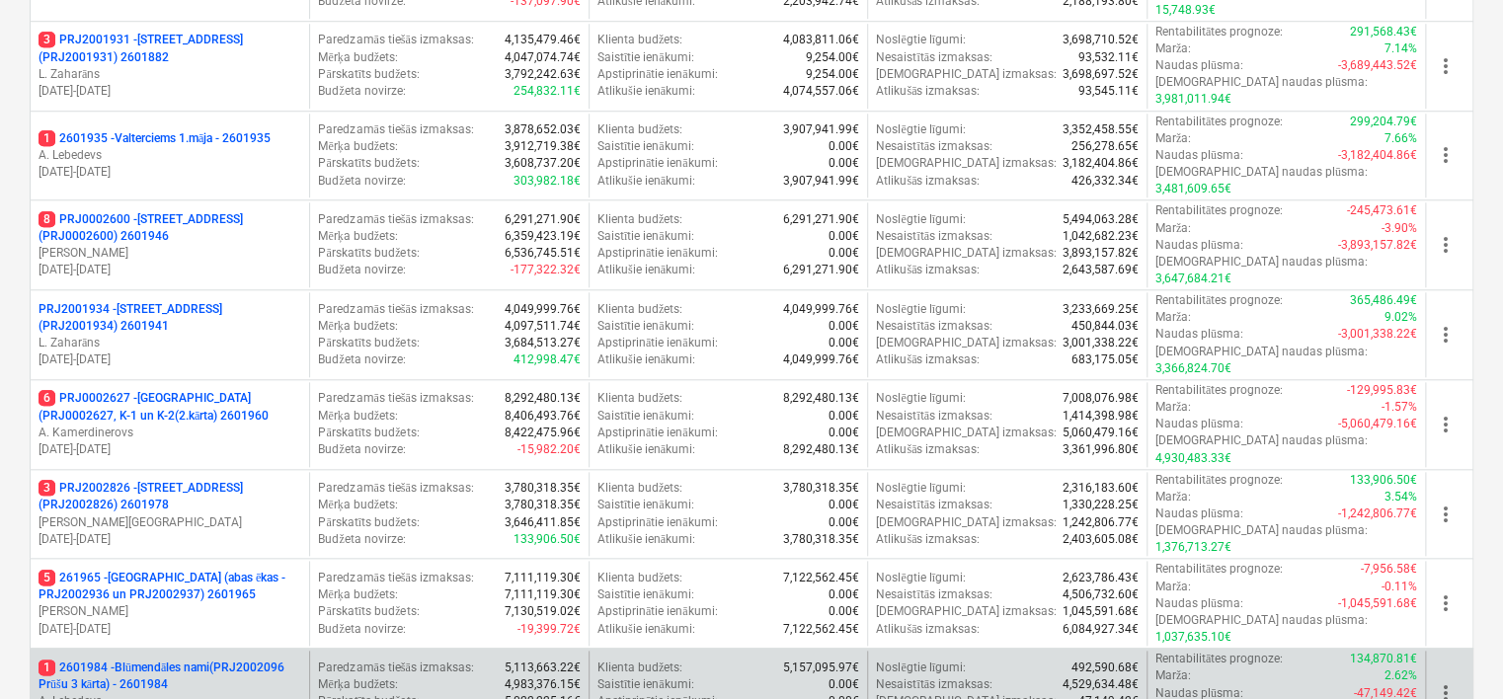
scroll to position [884, 0]
